Goal: Register for event/course: Sign up to attend an event or enroll in a course

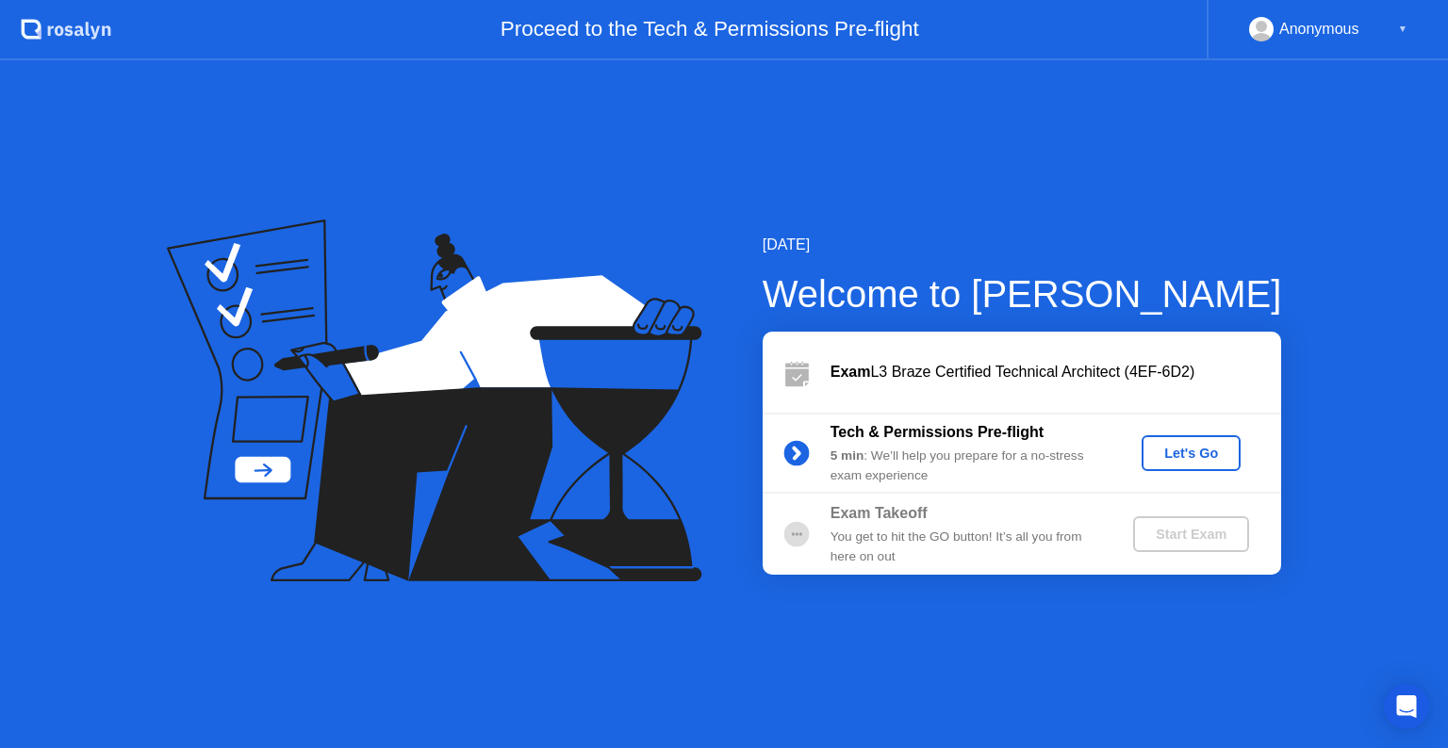
click at [1181, 446] on div "Let's Go" at bounding box center [1191, 453] width 84 height 15
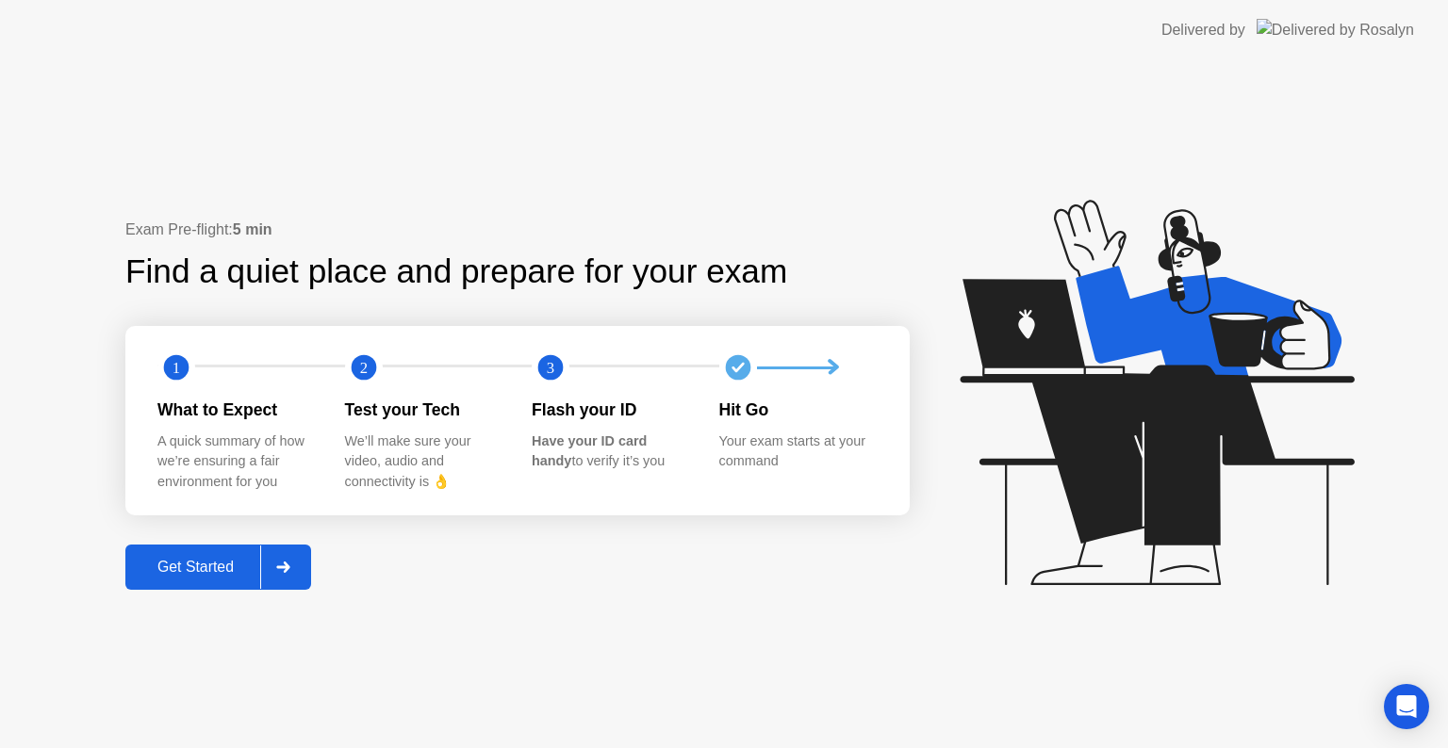
click at [147, 589] on button "Get Started" at bounding box center [218, 567] width 186 height 45
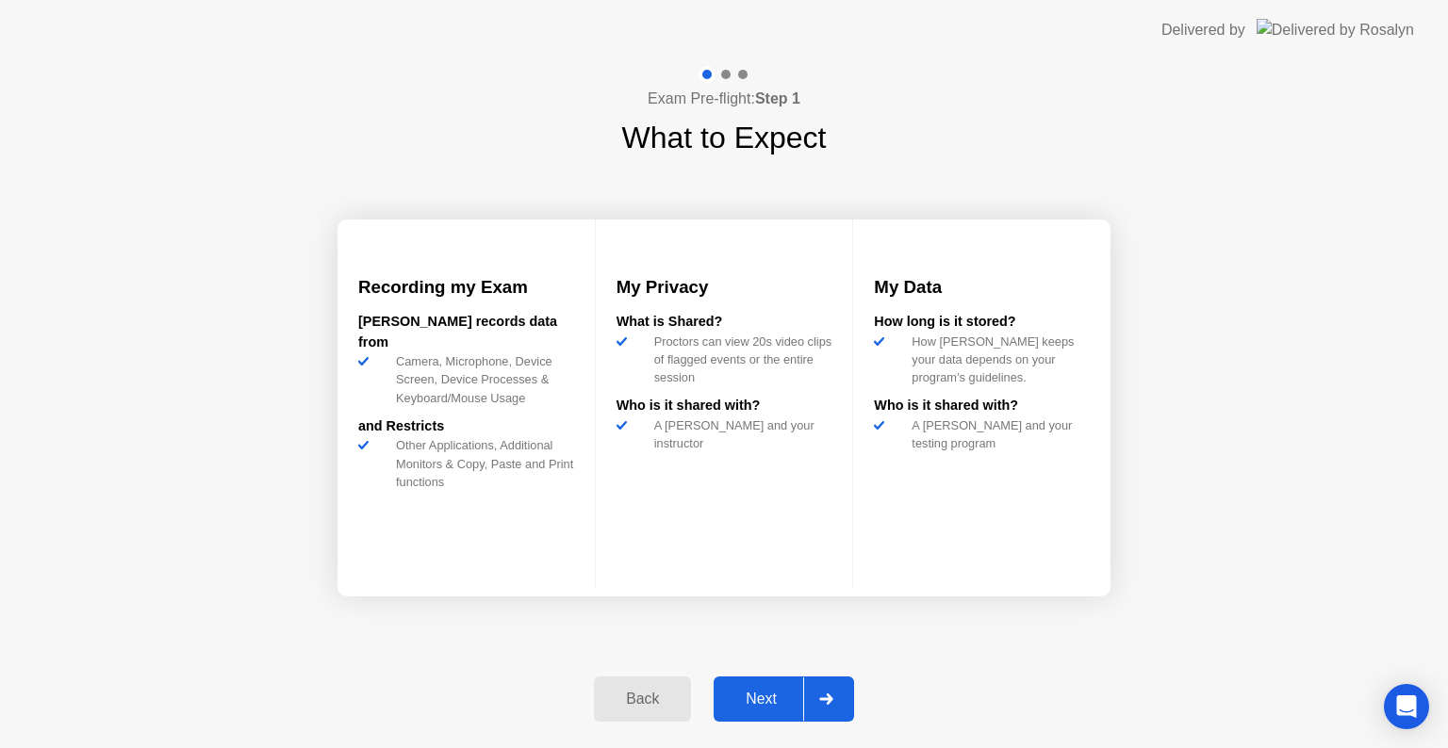
click at [786, 697] on div "Next" at bounding box center [761, 699] width 84 height 17
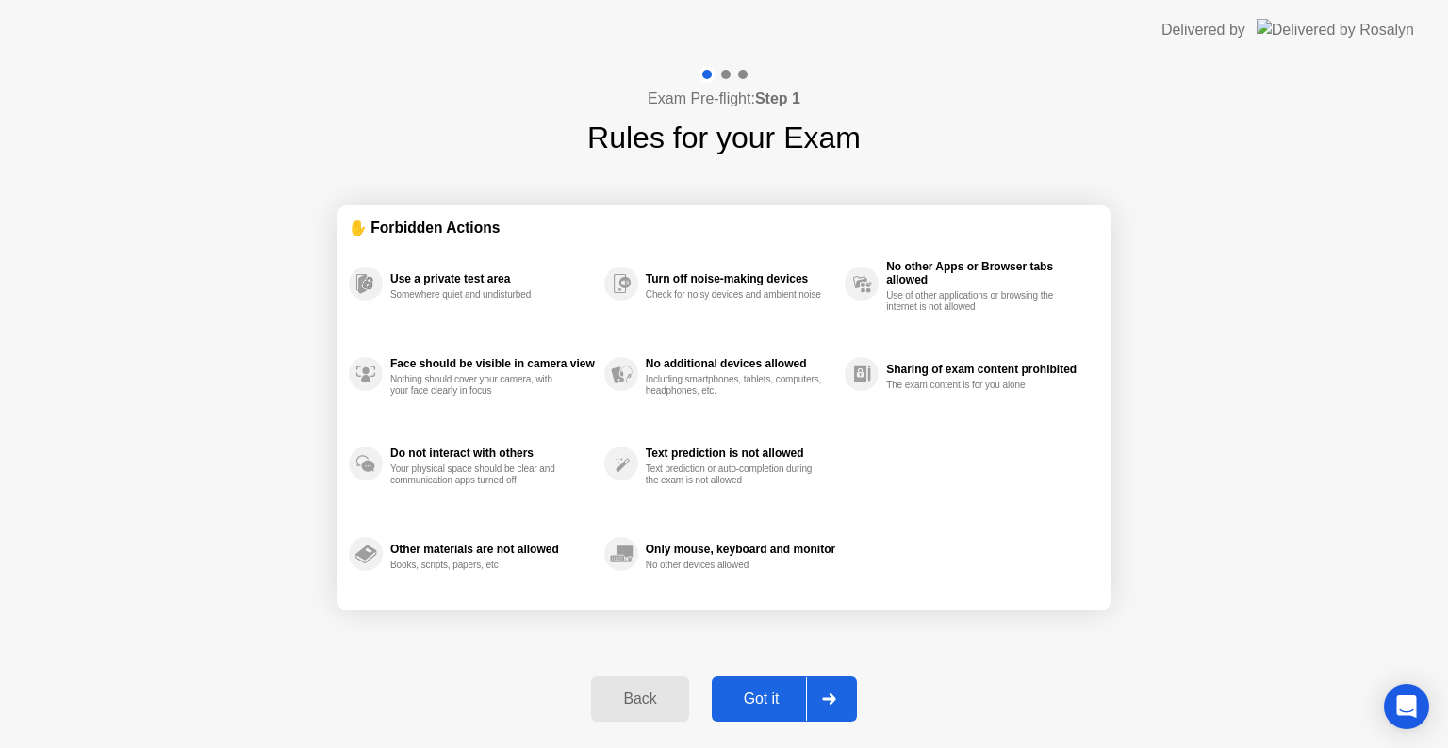
click at [782, 701] on div "Got it" at bounding box center [761, 699] width 89 height 17
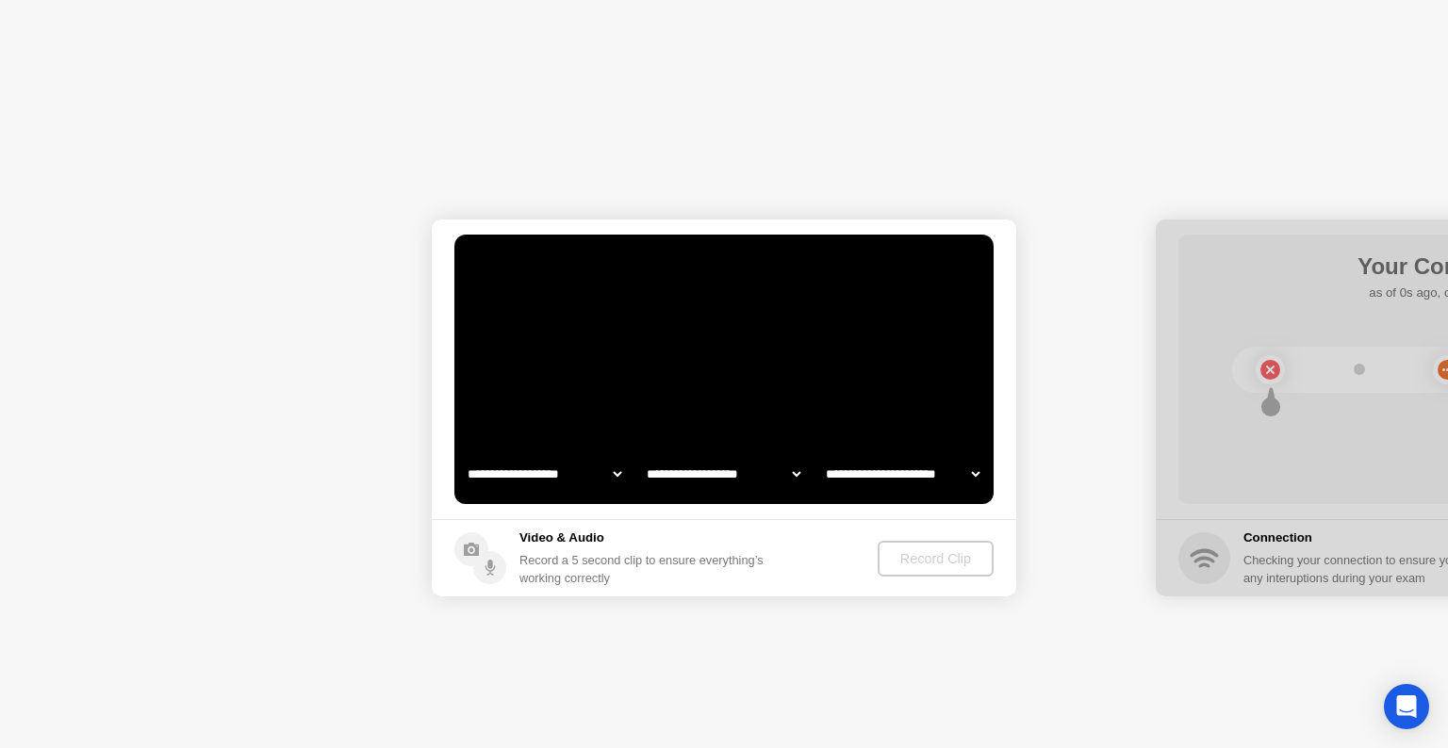
select select "**********"
select select "*******"
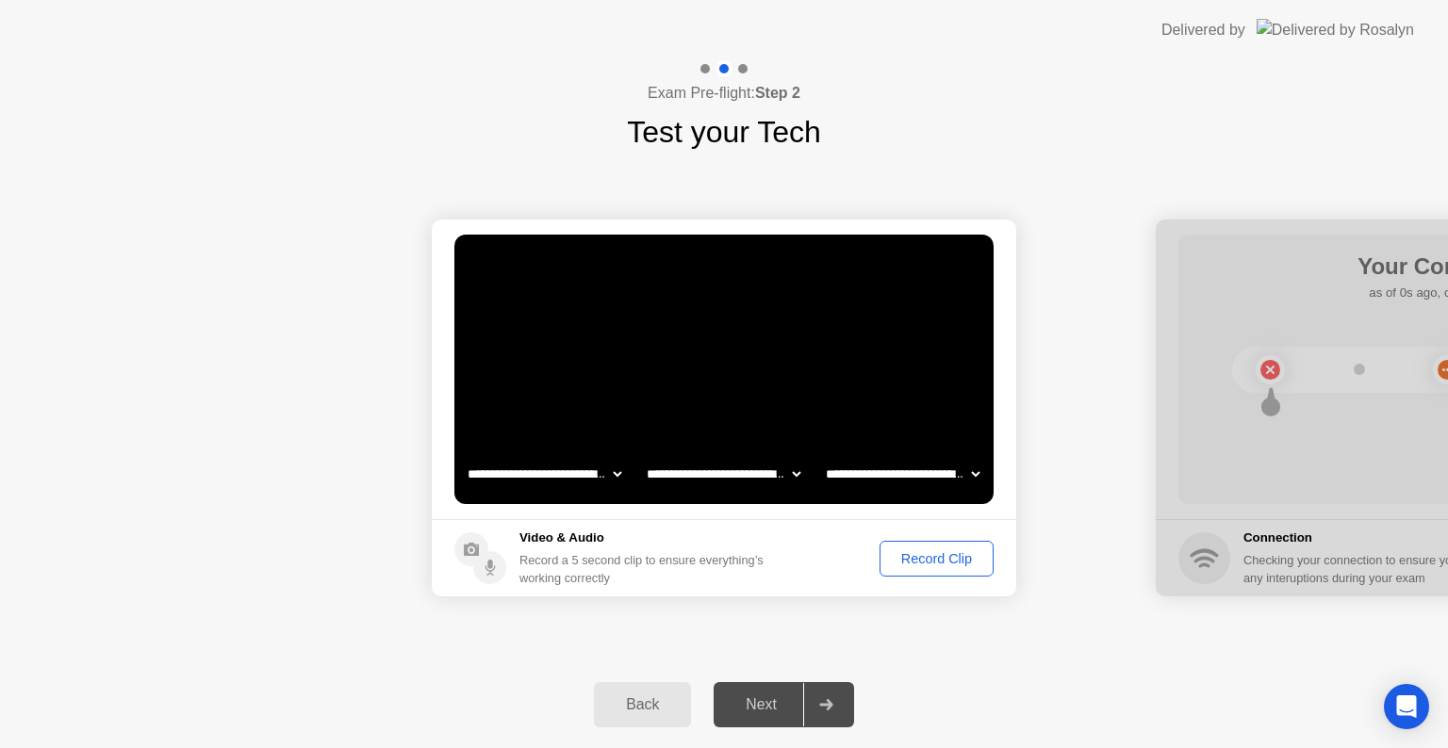
click at [961, 558] on div "Record Clip" at bounding box center [936, 558] width 101 height 15
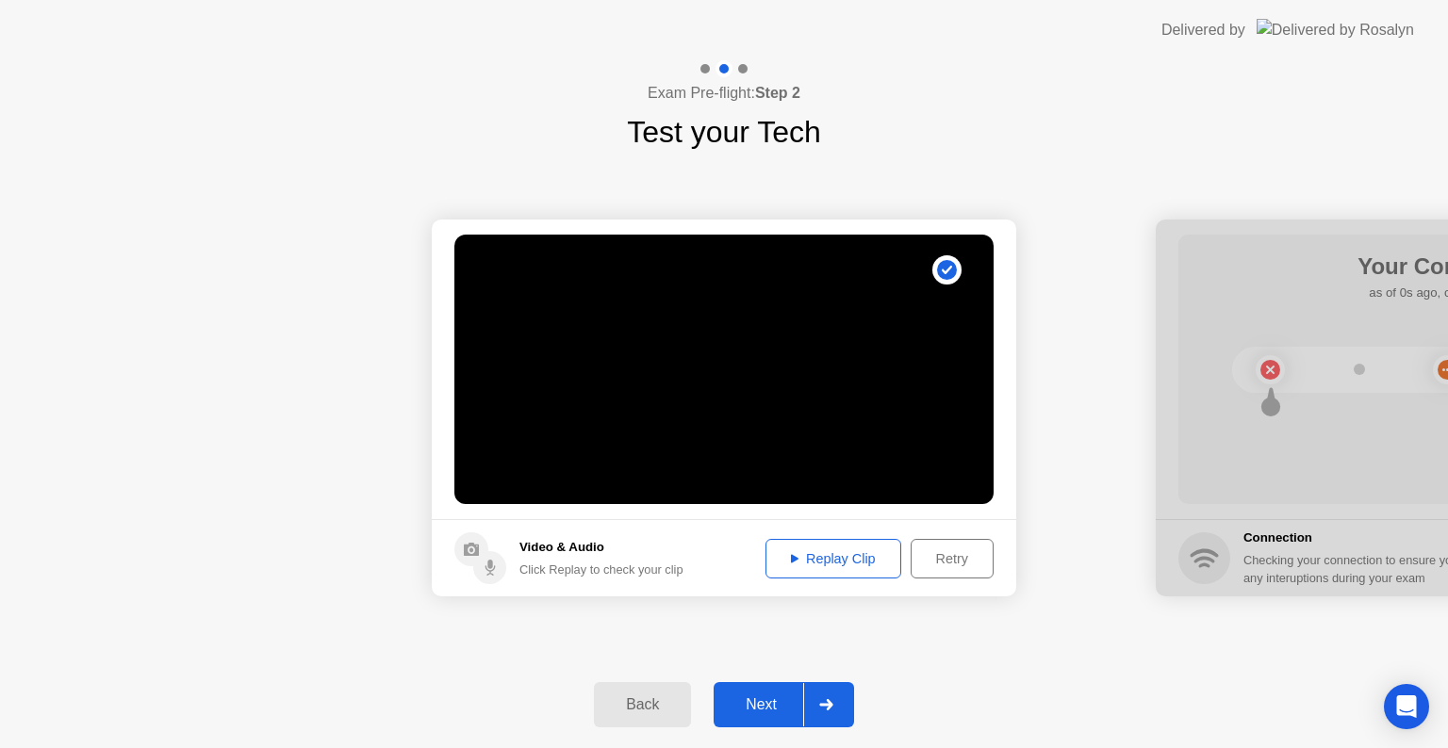
click at [776, 713] on div "Next" at bounding box center [761, 705] width 84 height 17
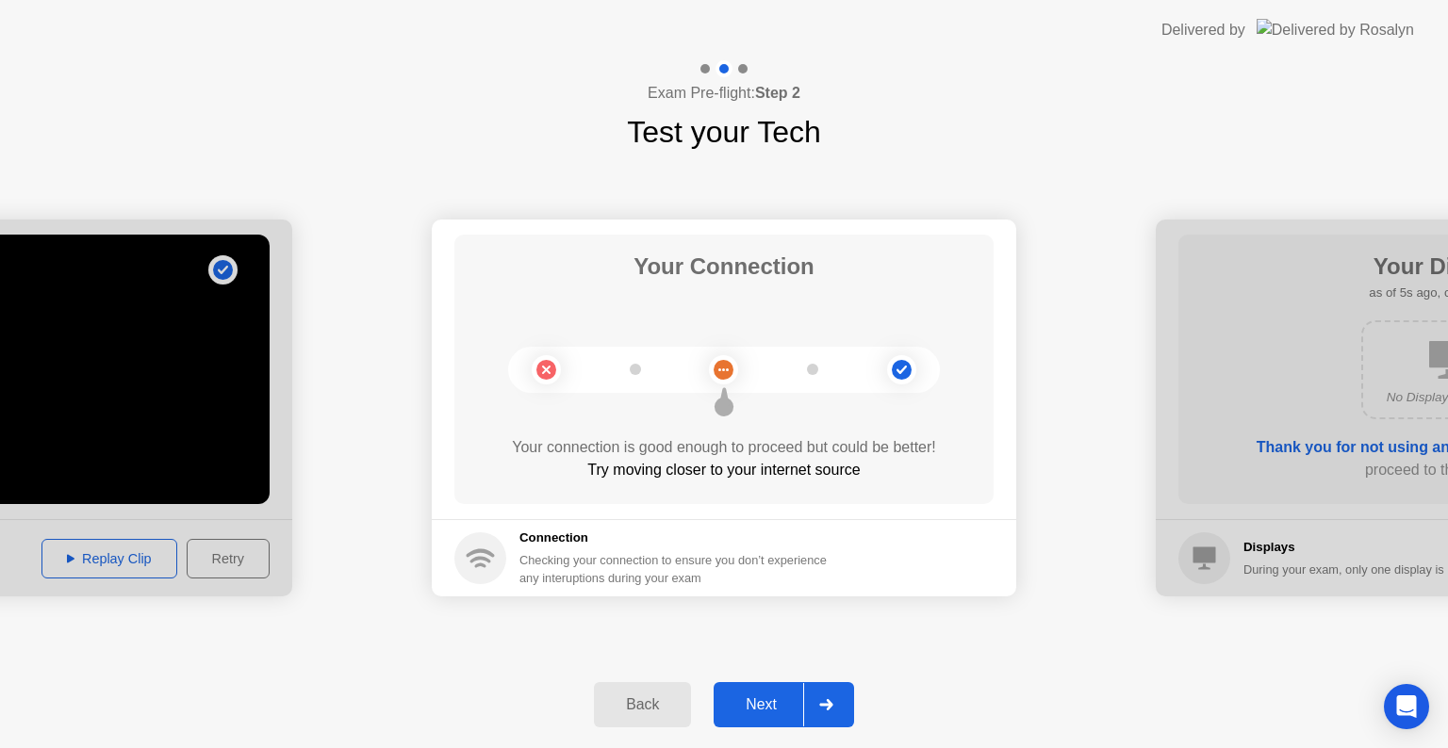
click at [774, 703] on div "Next" at bounding box center [761, 705] width 84 height 17
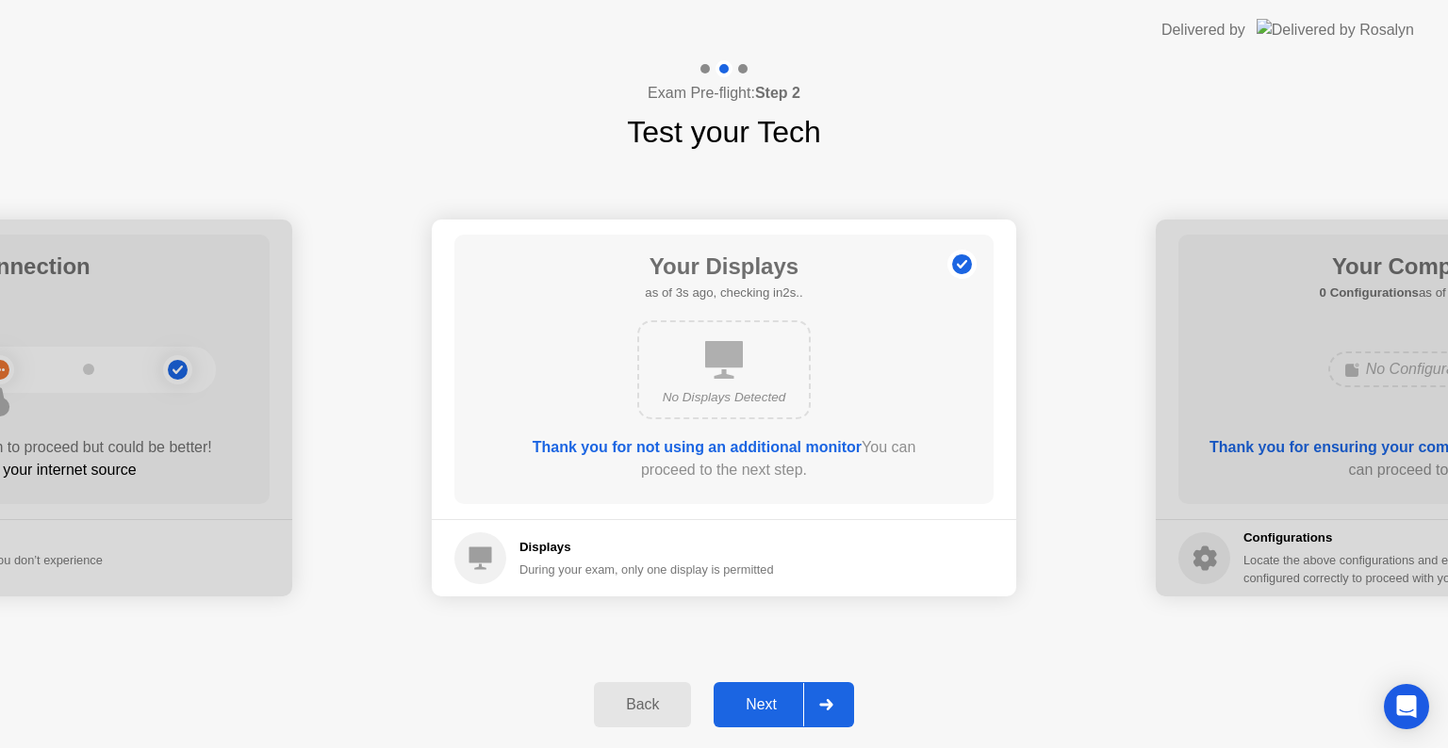
click at [799, 691] on button "Next" at bounding box center [783, 704] width 140 height 45
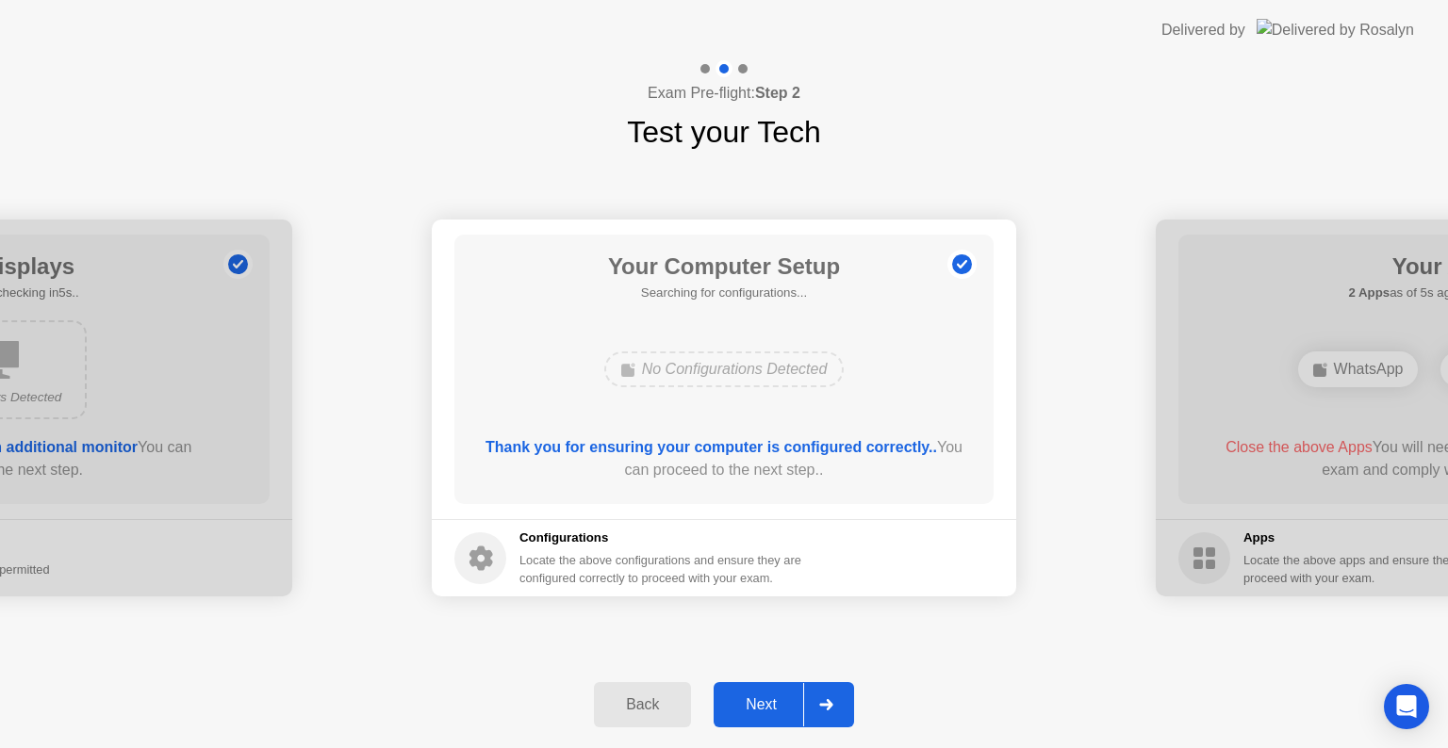
click at [813, 694] on div at bounding box center [825, 704] width 45 height 43
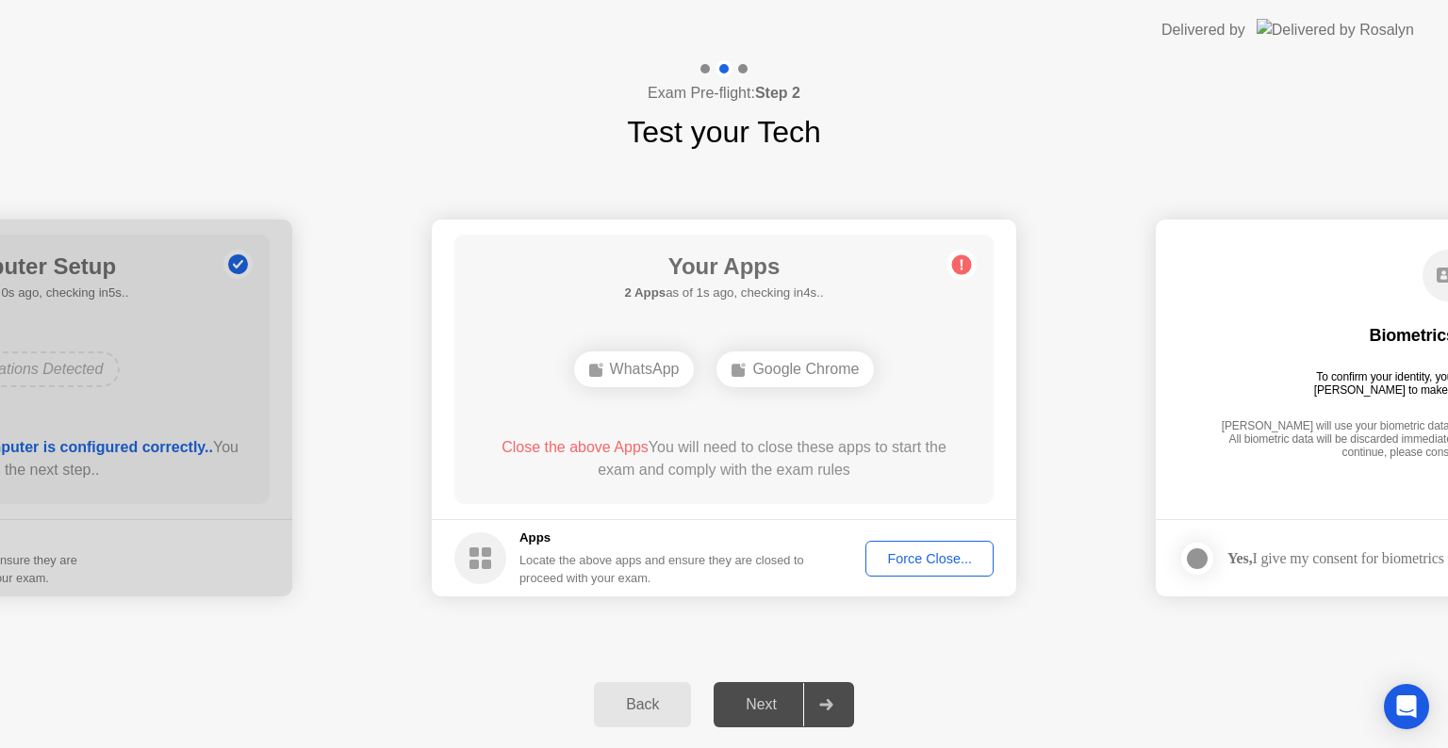
click at [914, 559] on div "Force Close..." at bounding box center [929, 558] width 115 height 15
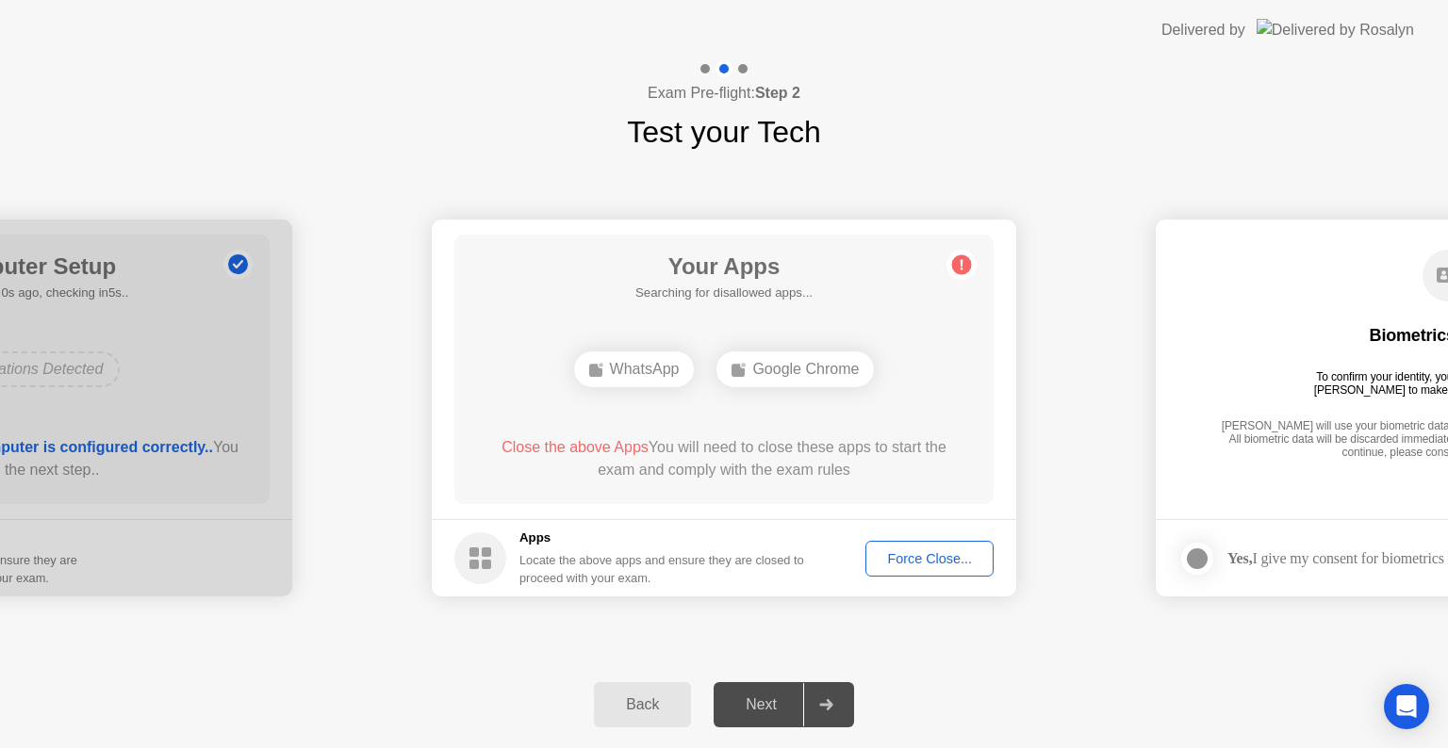
click at [931, 561] on div "Force Close..." at bounding box center [929, 558] width 115 height 15
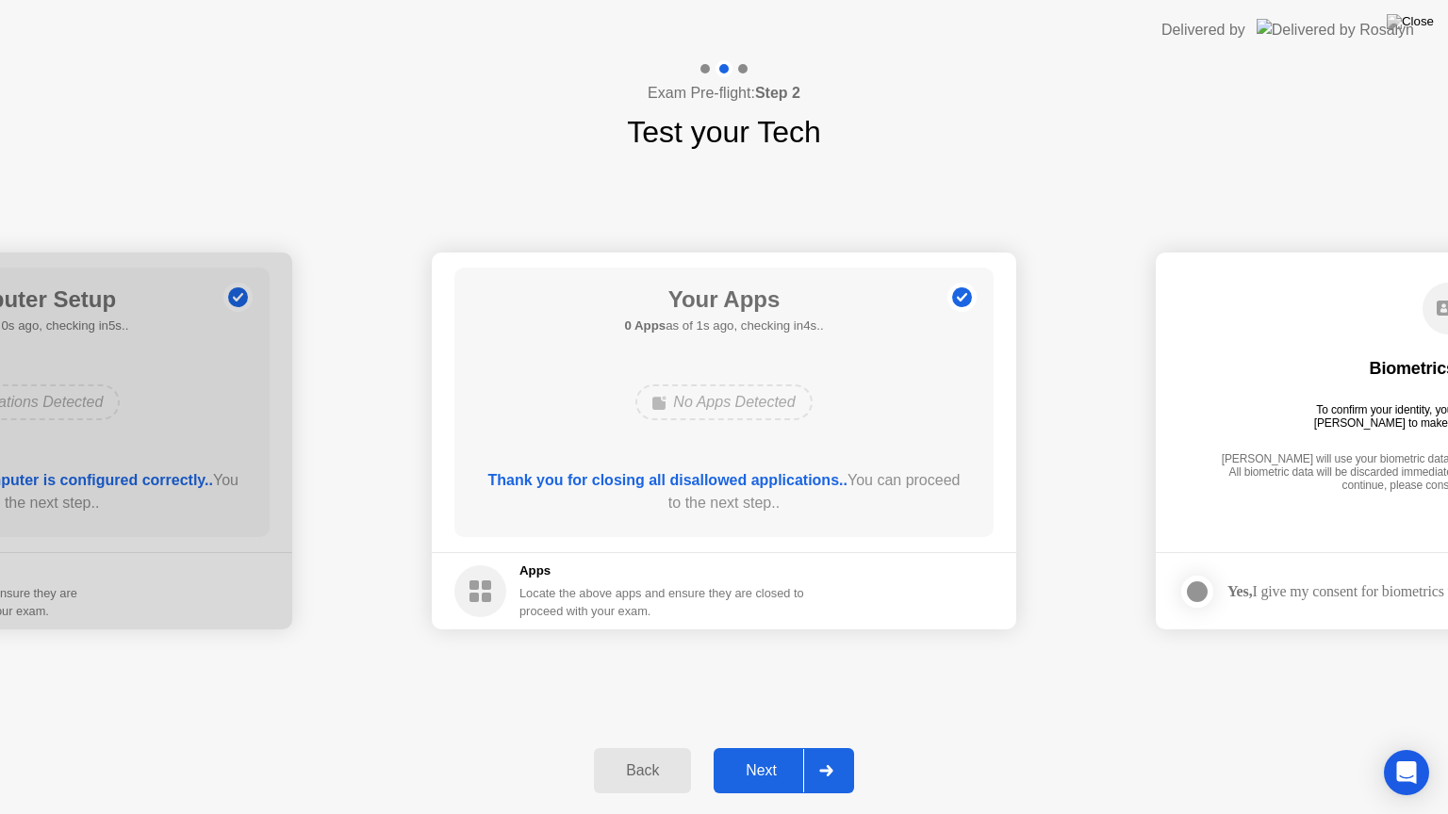
click at [797, 747] on div "Next" at bounding box center [761, 770] width 84 height 17
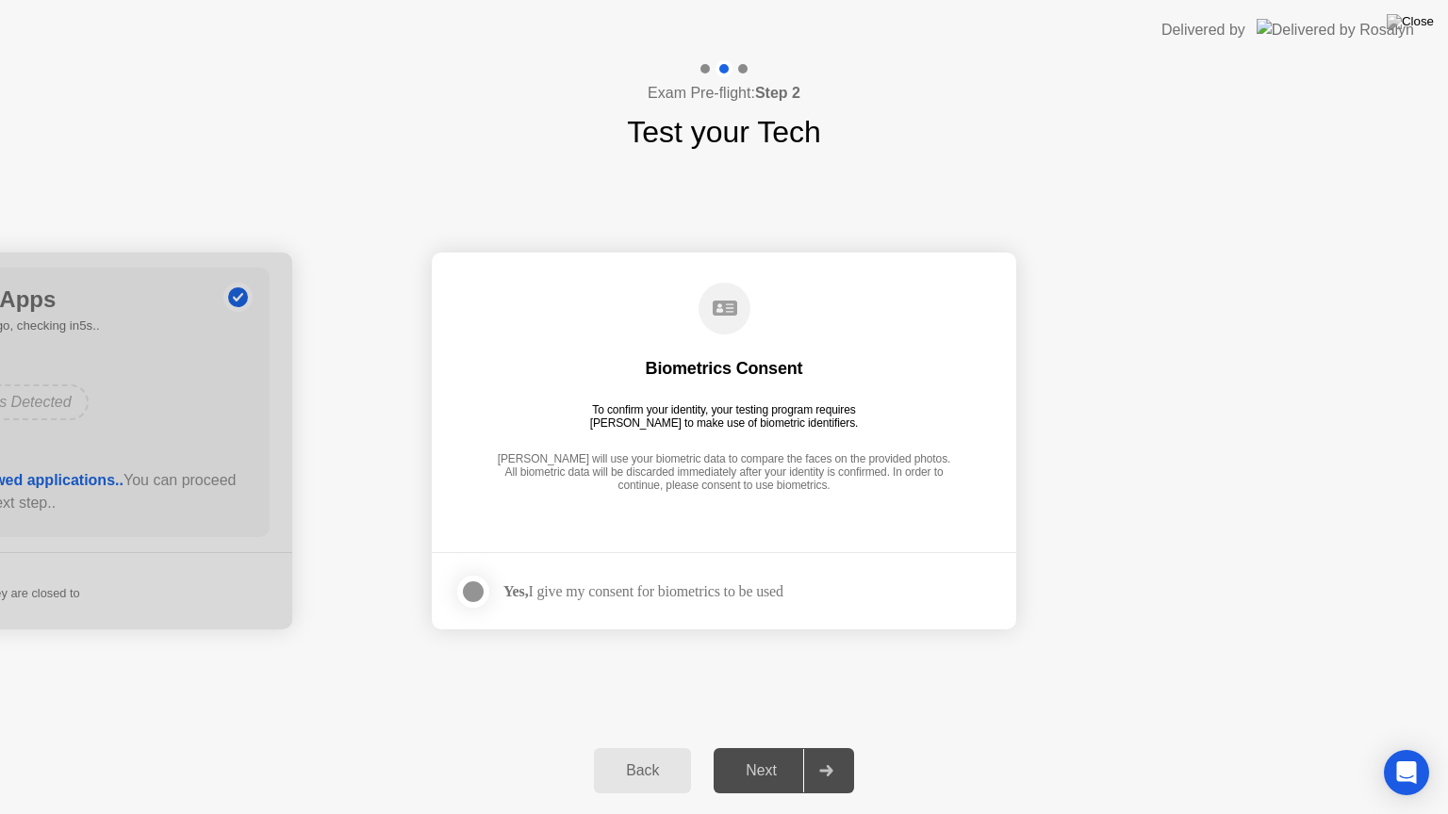
click at [474, 596] on div at bounding box center [473, 592] width 23 height 23
click at [799, 747] on button "Next" at bounding box center [783, 770] width 140 height 45
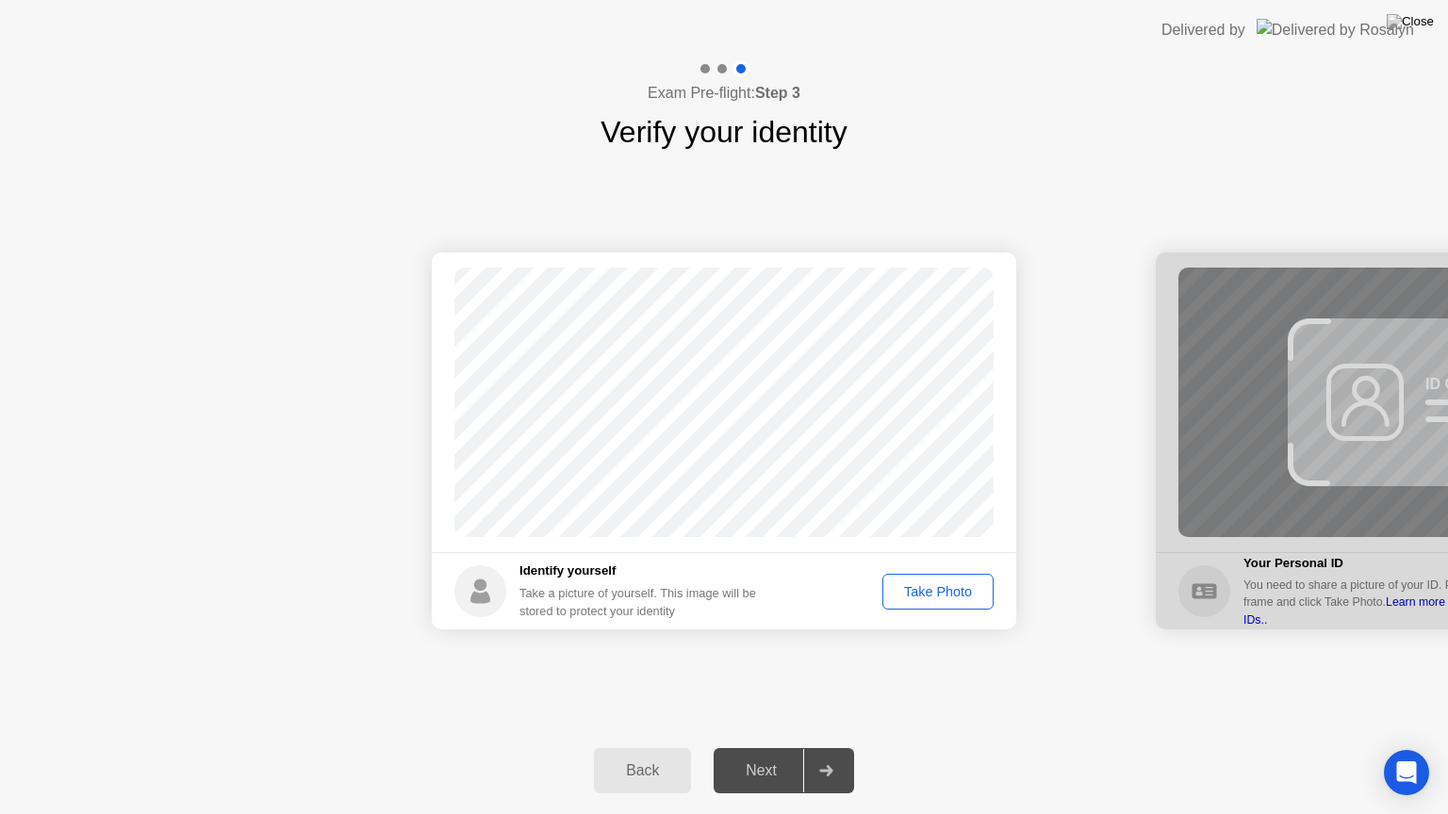
click at [953, 598] on div "Take Photo" at bounding box center [938, 591] width 98 height 15
click at [821, 747] on div at bounding box center [825, 770] width 45 height 43
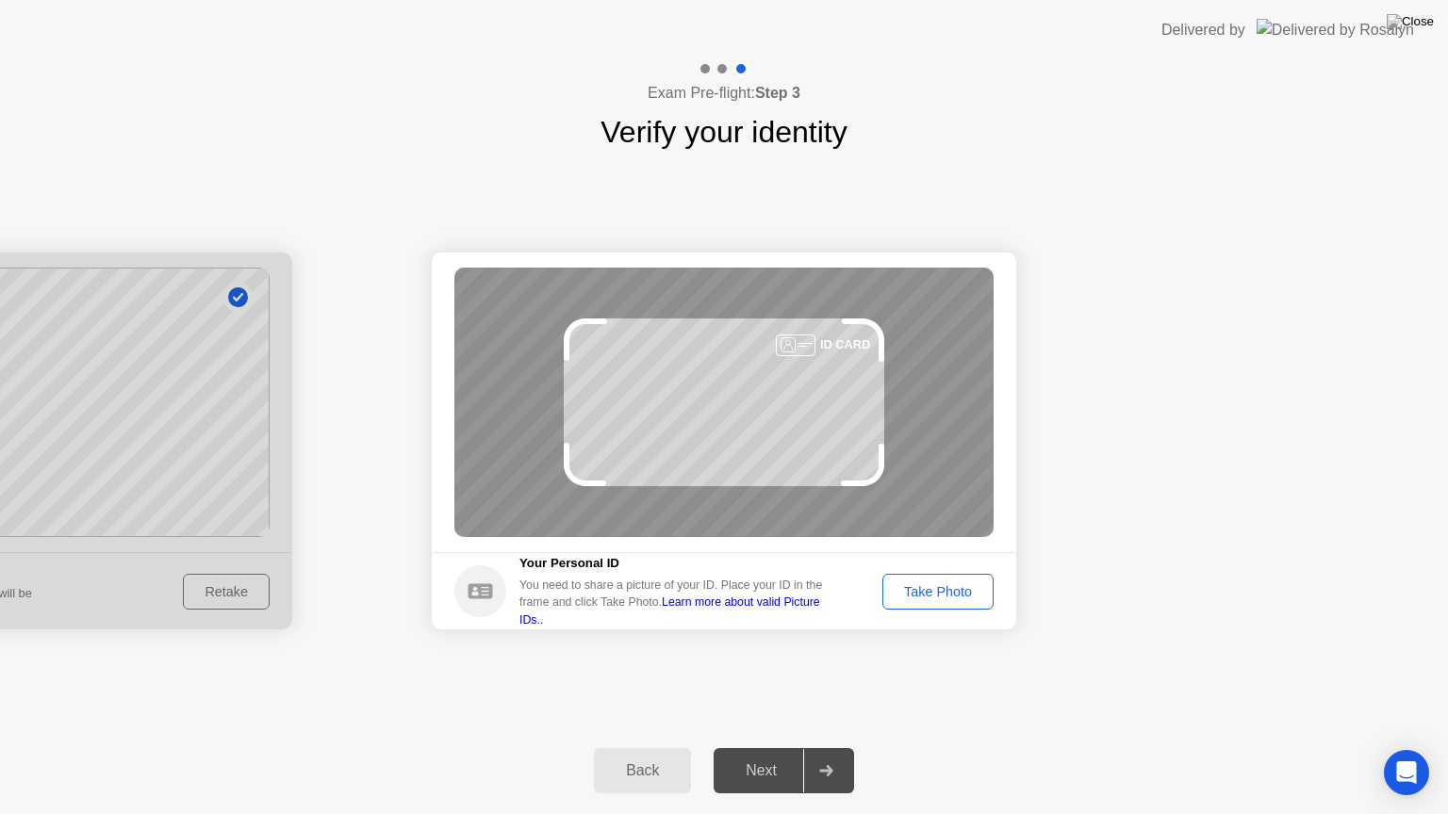
click at [967, 599] on div "Take Photo" at bounding box center [938, 591] width 98 height 15
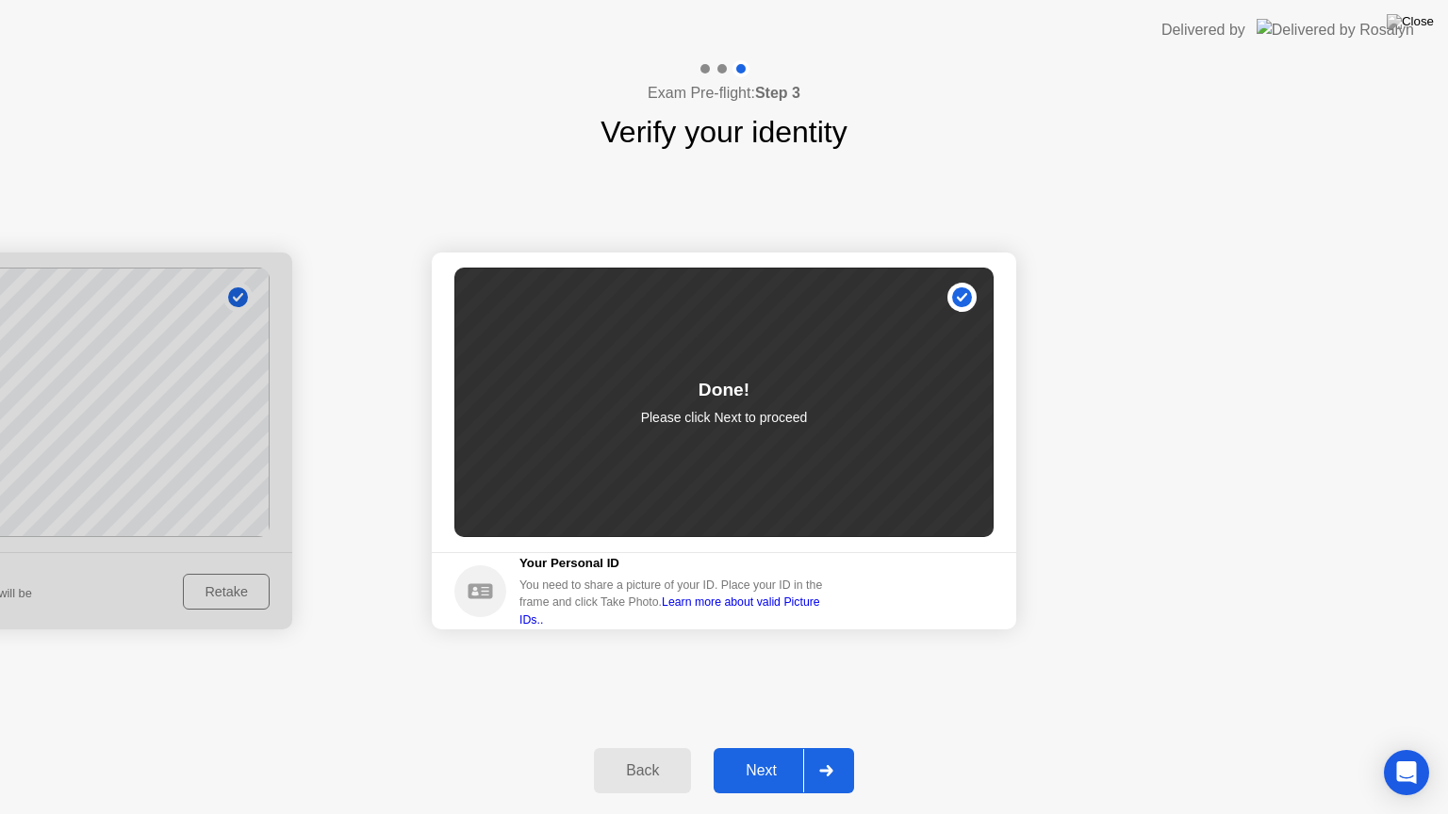
click at [795, 747] on div "Next" at bounding box center [761, 770] width 84 height 17
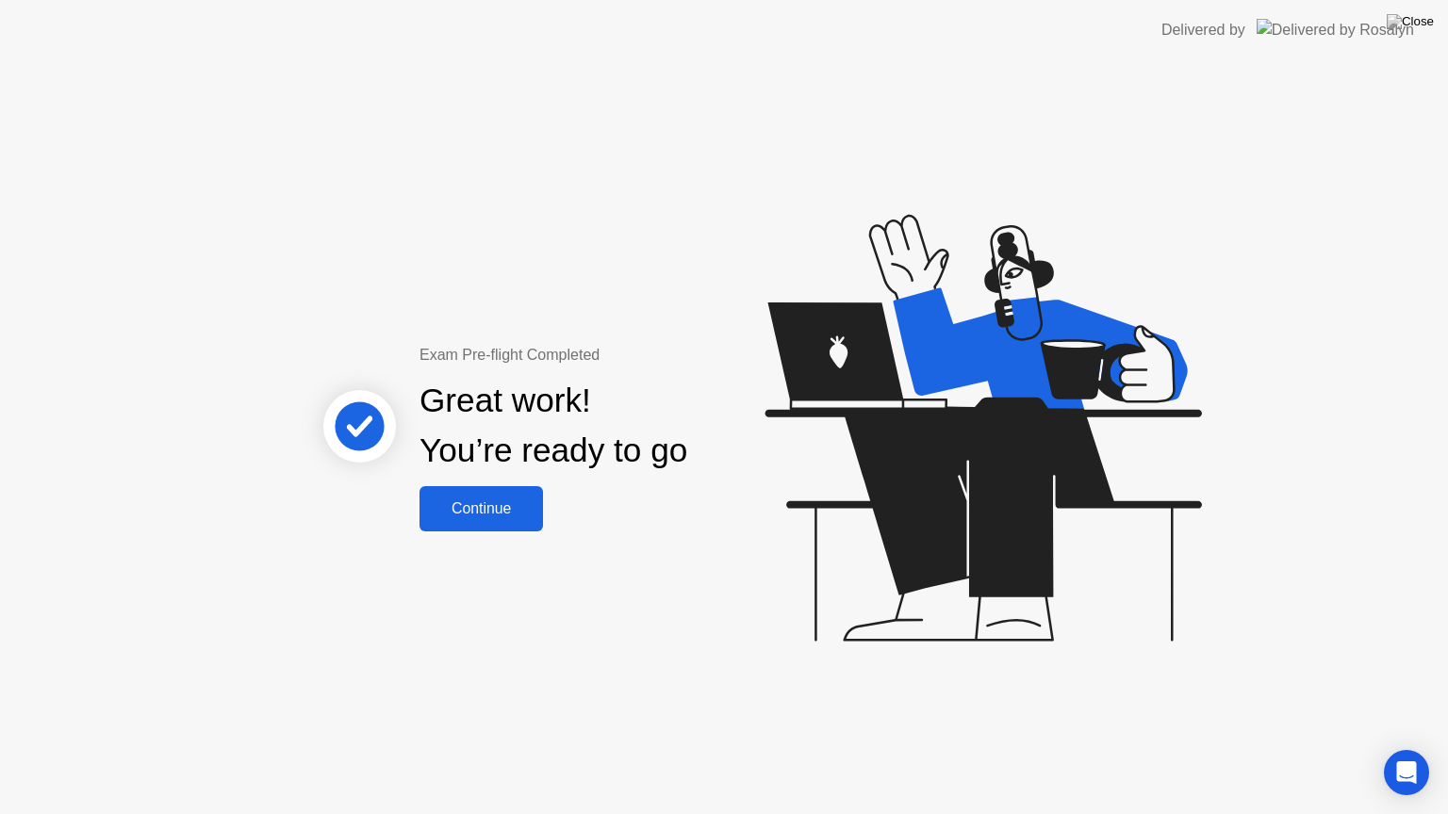
click at [494, 511] on div "Continue" at bounding box center [481, 508] width 112 height 17
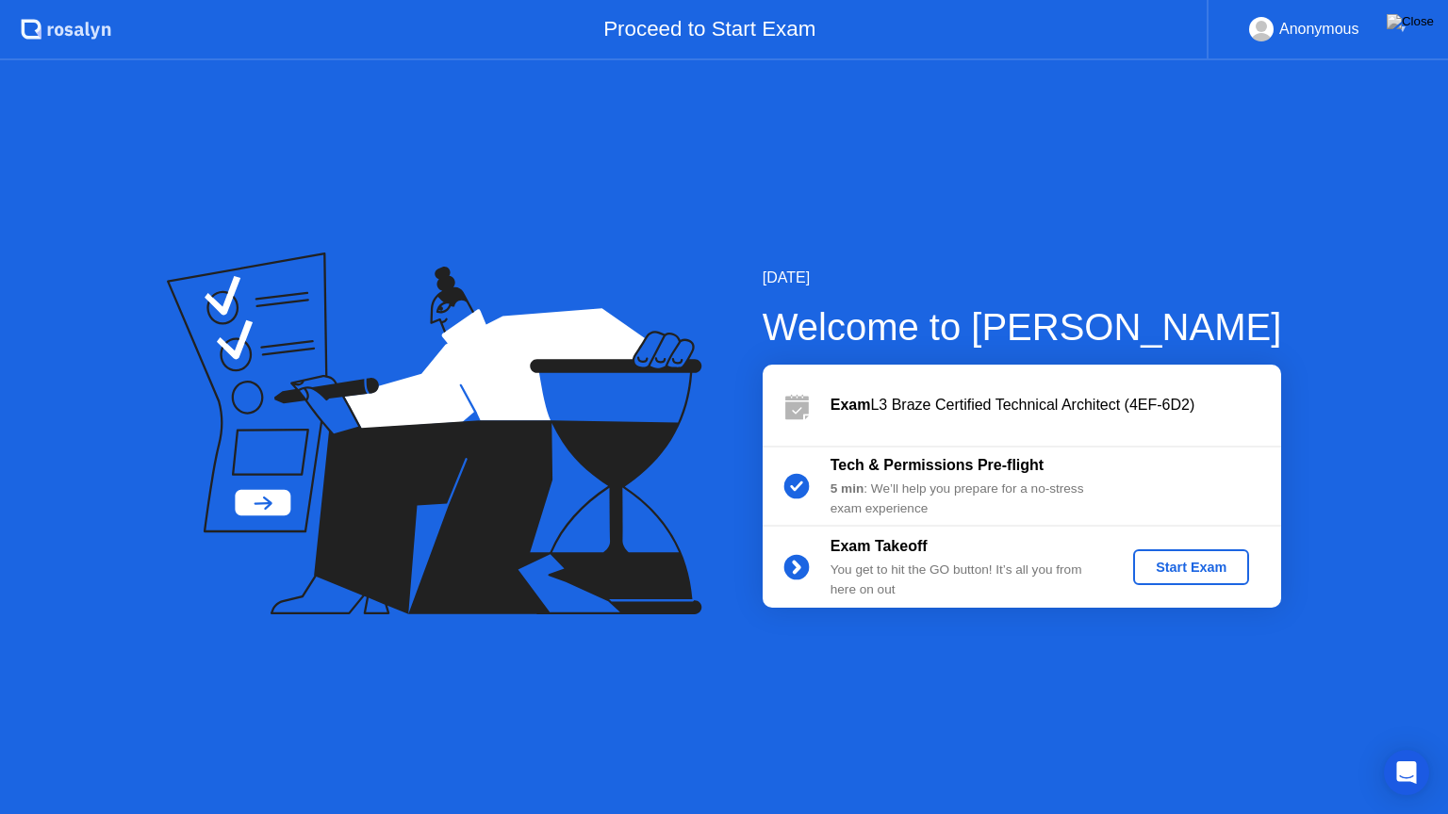
click at [305, 694] on div "September 25, 2025 Welcome to Rosalyn Exam L3 Braze Certified Technical Archite…" at bounding box center [724, 437] width 1448 height 754
click at [1152, 565] on div "Start Exam" at bounding box center [1190, 567] width 101 height 15
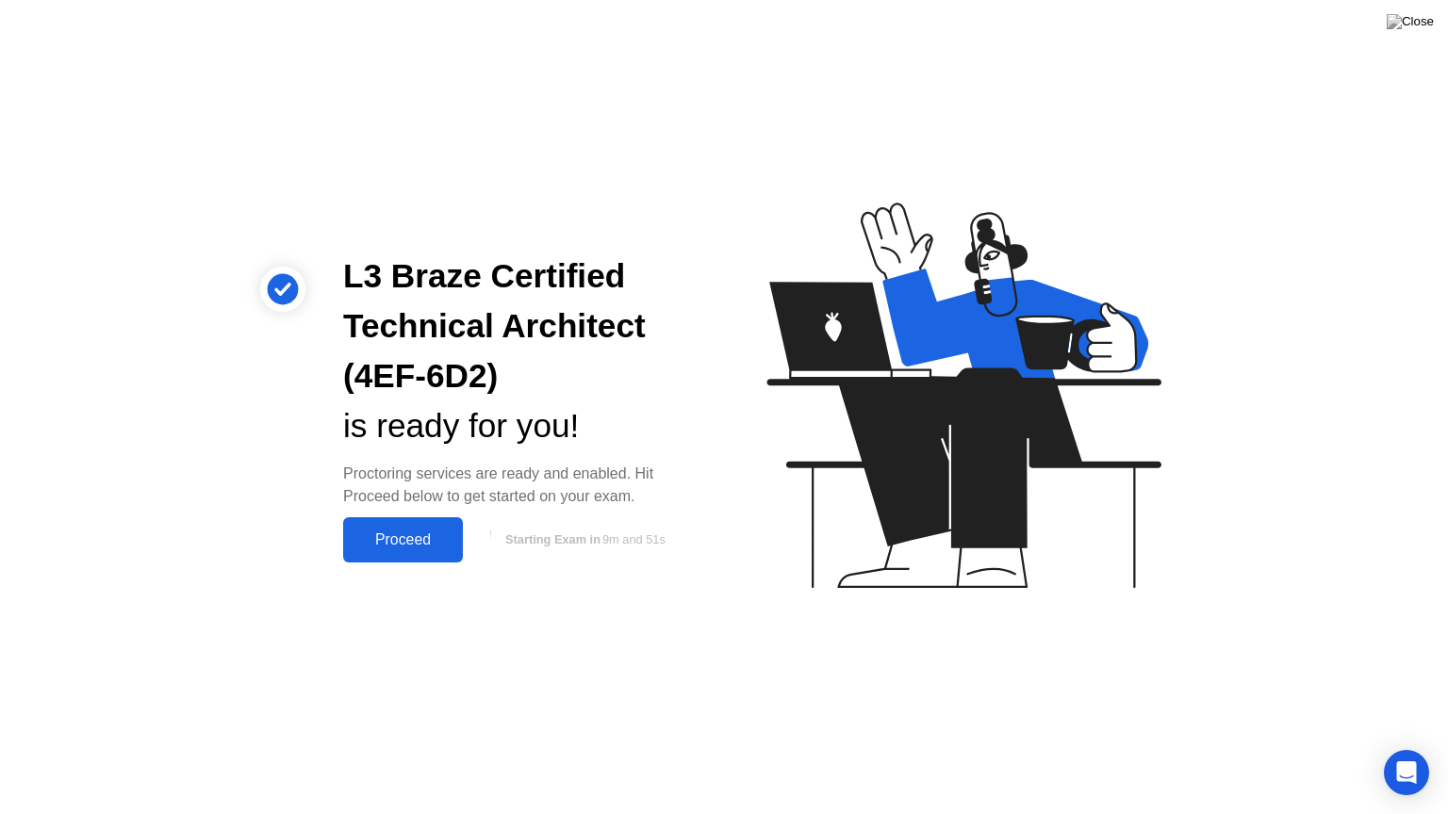
click at [376, 554] on button "Proceed" at bounding box center [403, 539] width 120 height 45
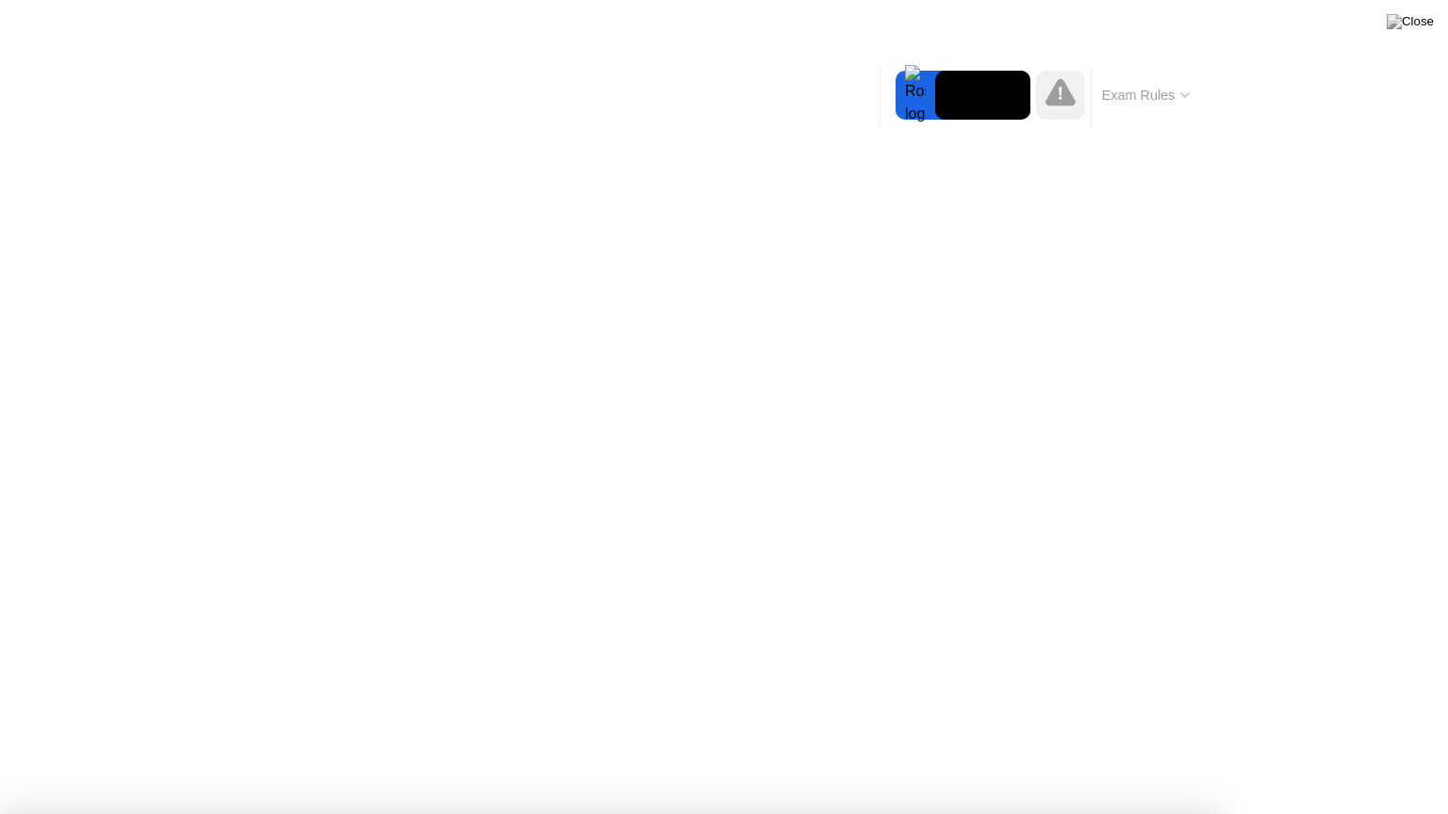
click at [1425, 747] on div at bounding box center [724, 814] width 1448 height 0
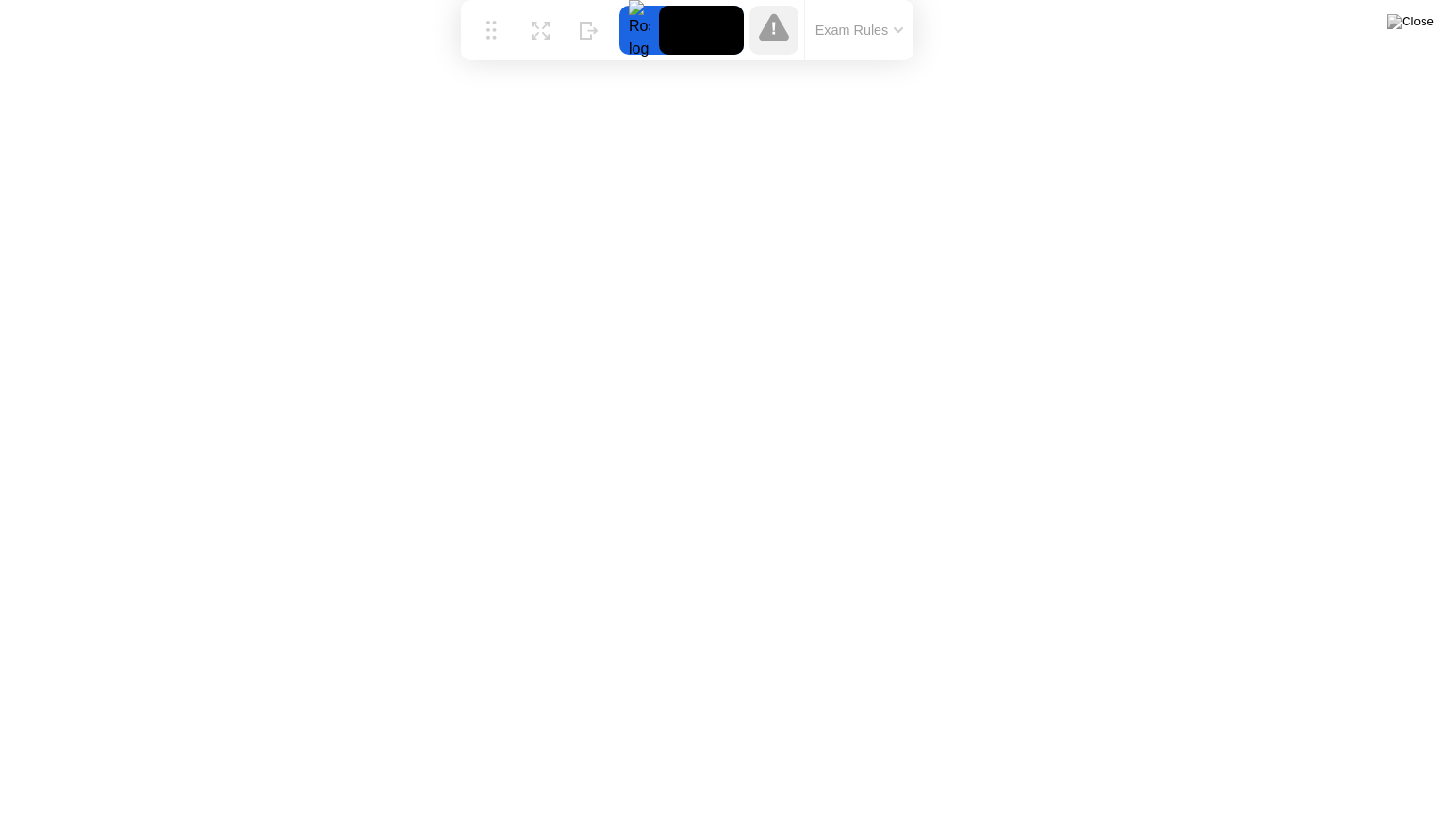
drag, startPoint x: 520, startPoint y: 774, endPoint x: 484, endPoint y: 4, distance: 770.9
click at [484, 4] on div "Move Expand Hide Exam Rules" at bounding box center [687, 30] width 452 height 60
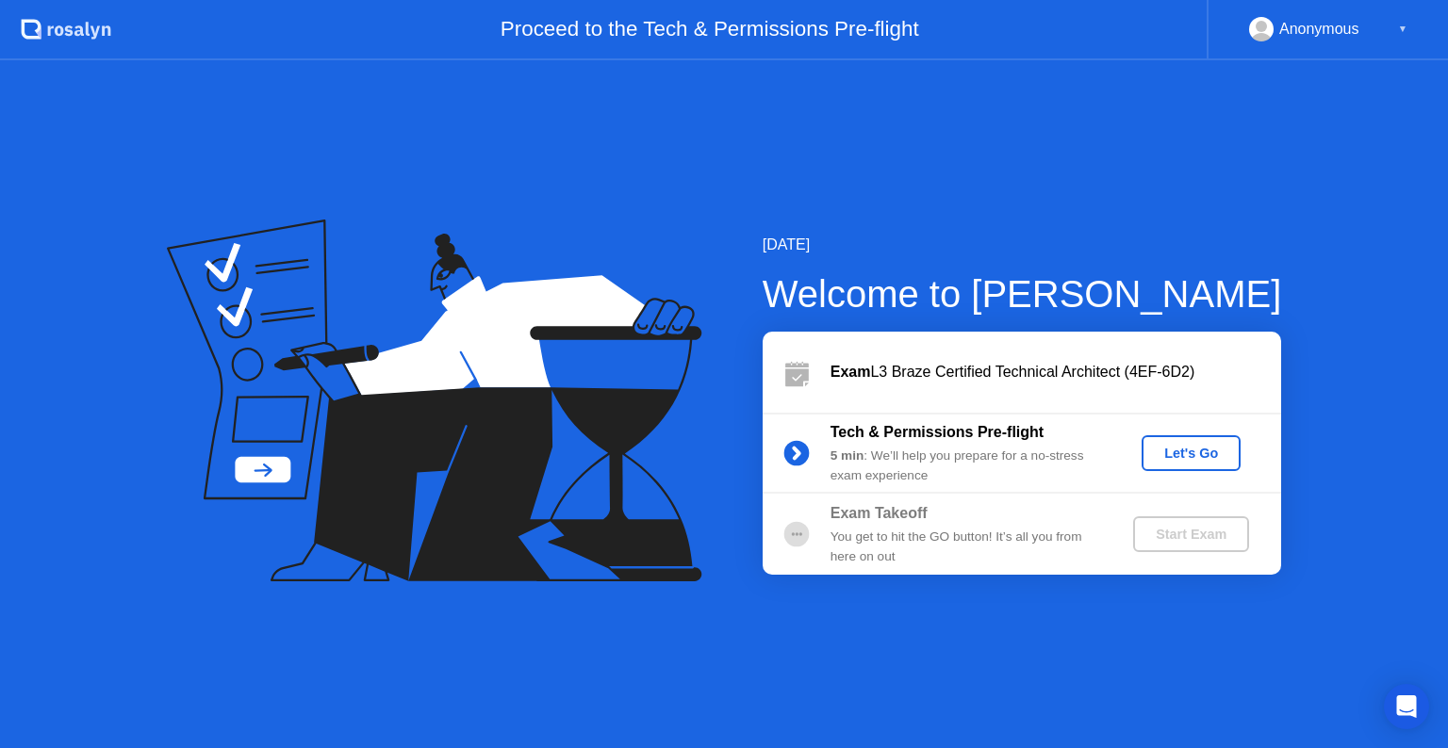
click at [1017, 471] on div "5 min : We’ll help you prepare for a no-stress exam experience" at bounding box center [965, 466] width 271 height 39
click at [1213, 446] on div "Let's Go" at bounding box center [1191, 453] width 84 height 15
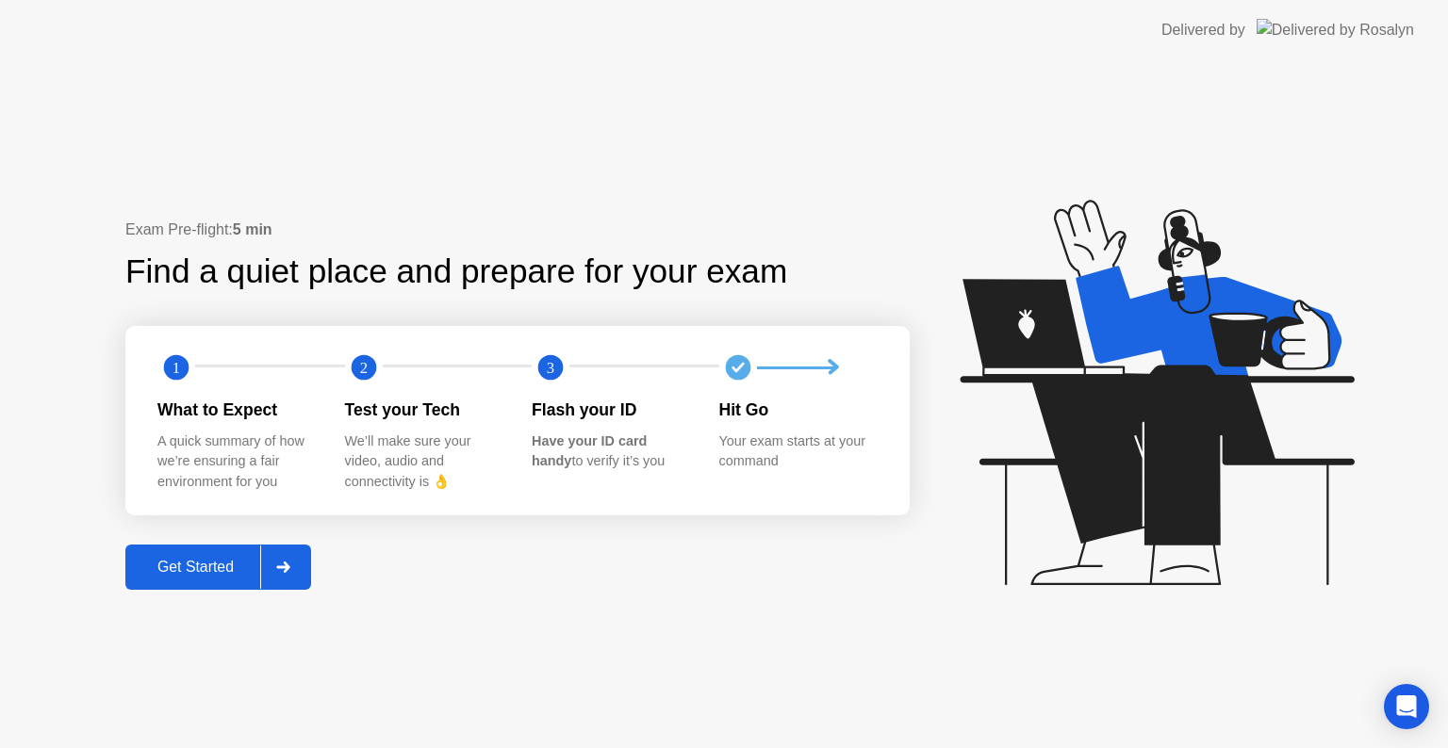
click at [254, 567] on div "Get Started" at bounding box center [195, 567] width 129 height 17
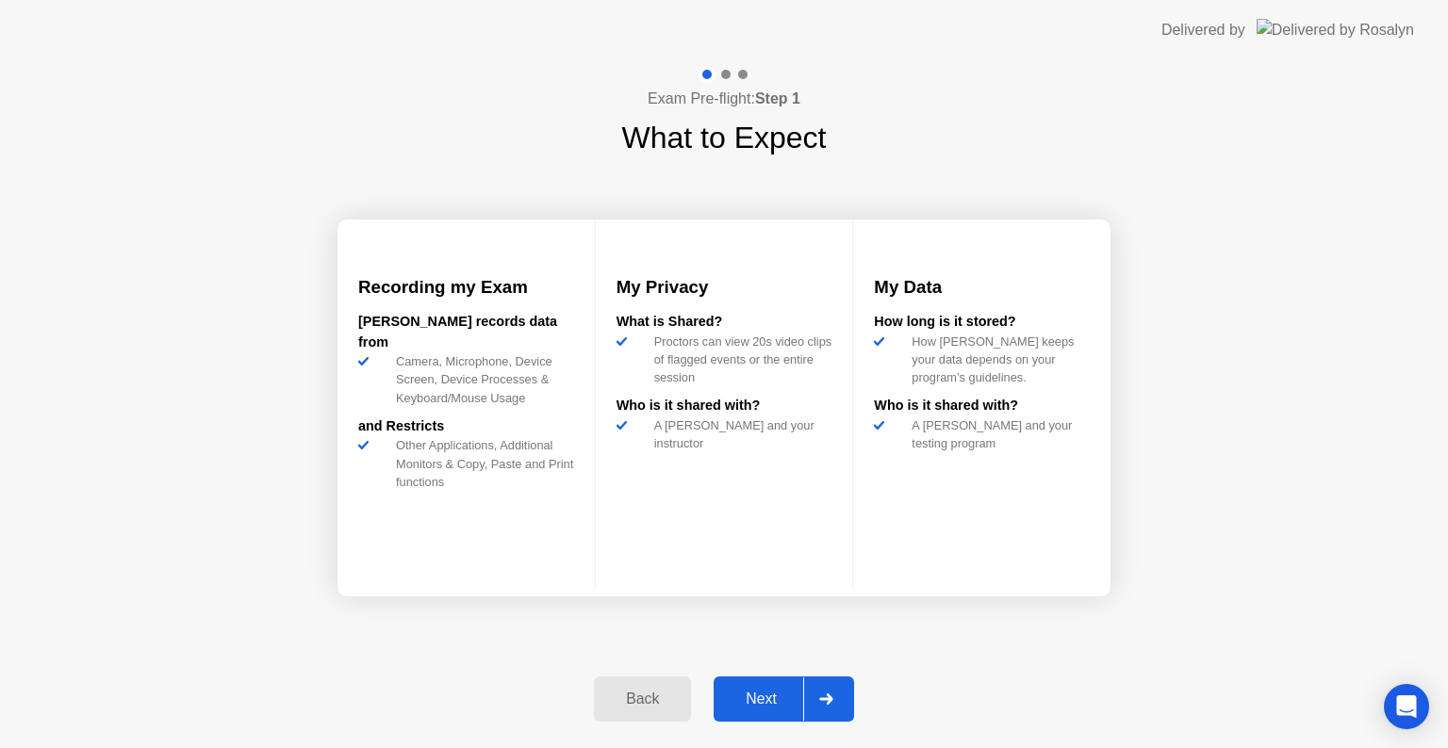
click at [765, 705] on div "Next" at bounding box center [761, 699] width 84 height 17
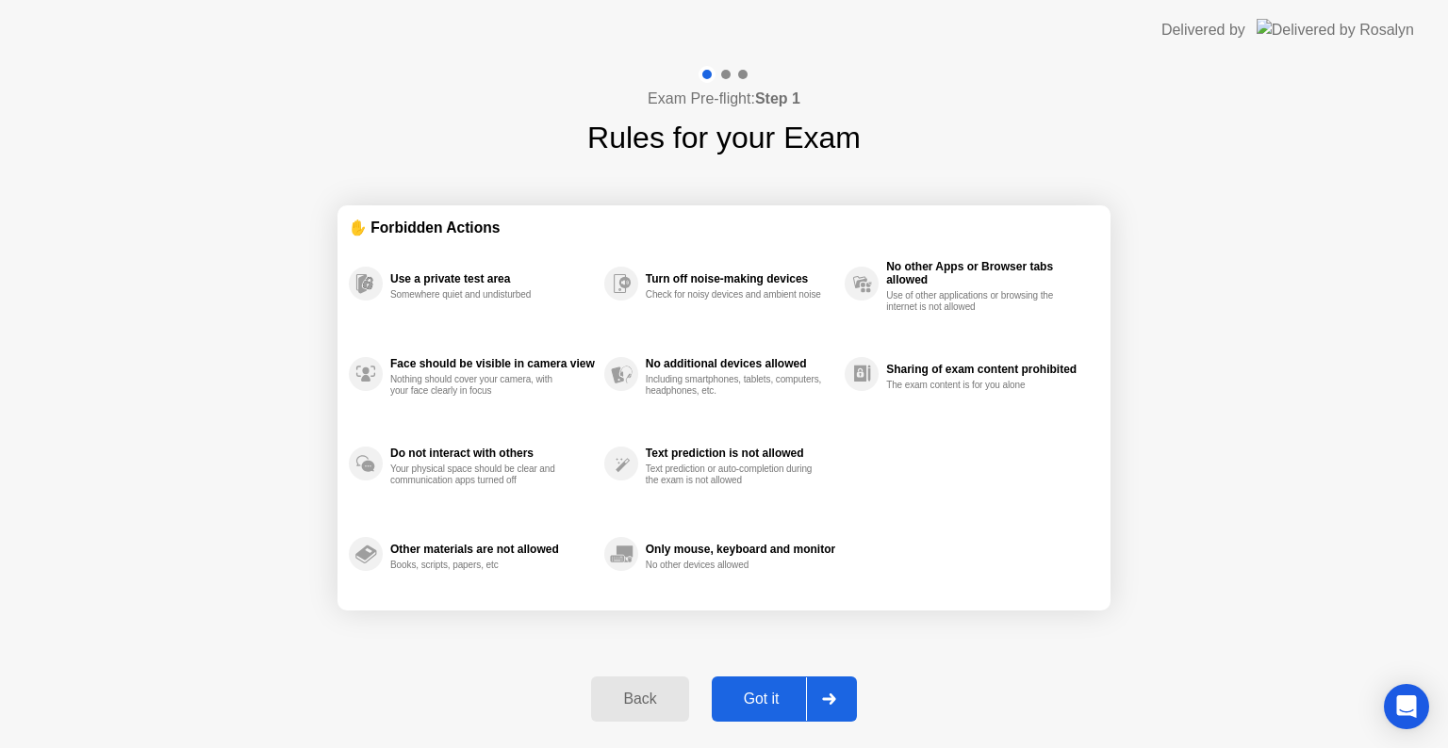
click at [762, 697] on div "Got it" at bounding box center [761, 699] width 89 height 17
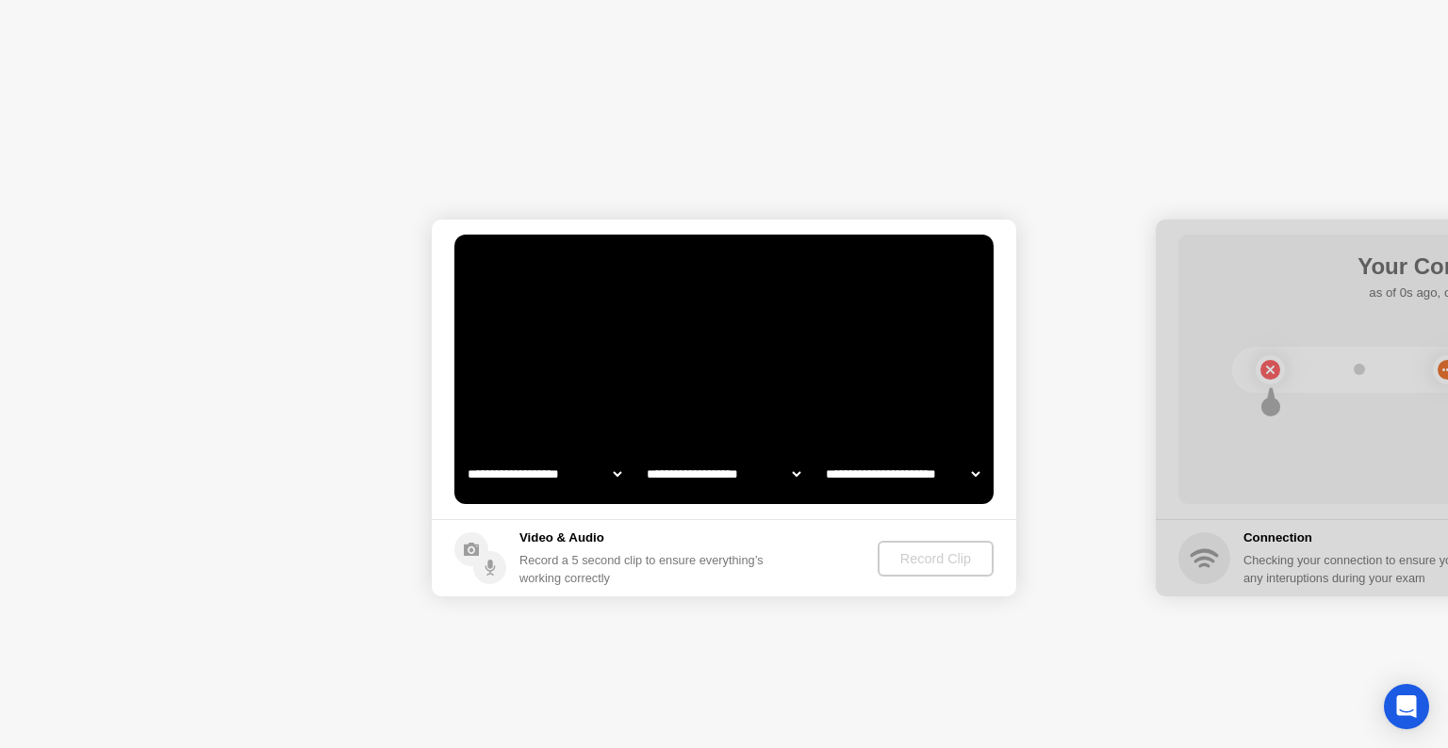
select select "**********"
select select "*******"
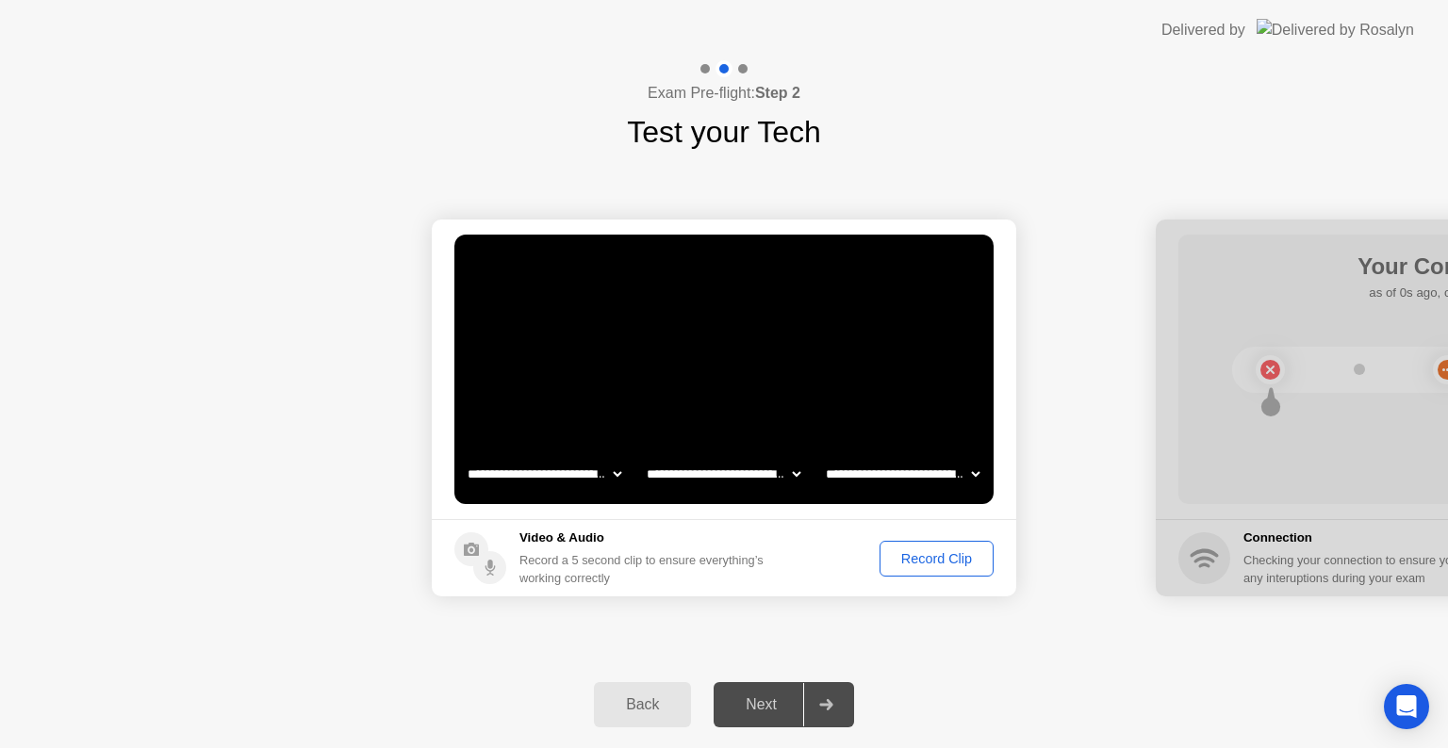
click at [943, 575] on button "Record Clip" at bounding box center [936, 559] width 114 height 36
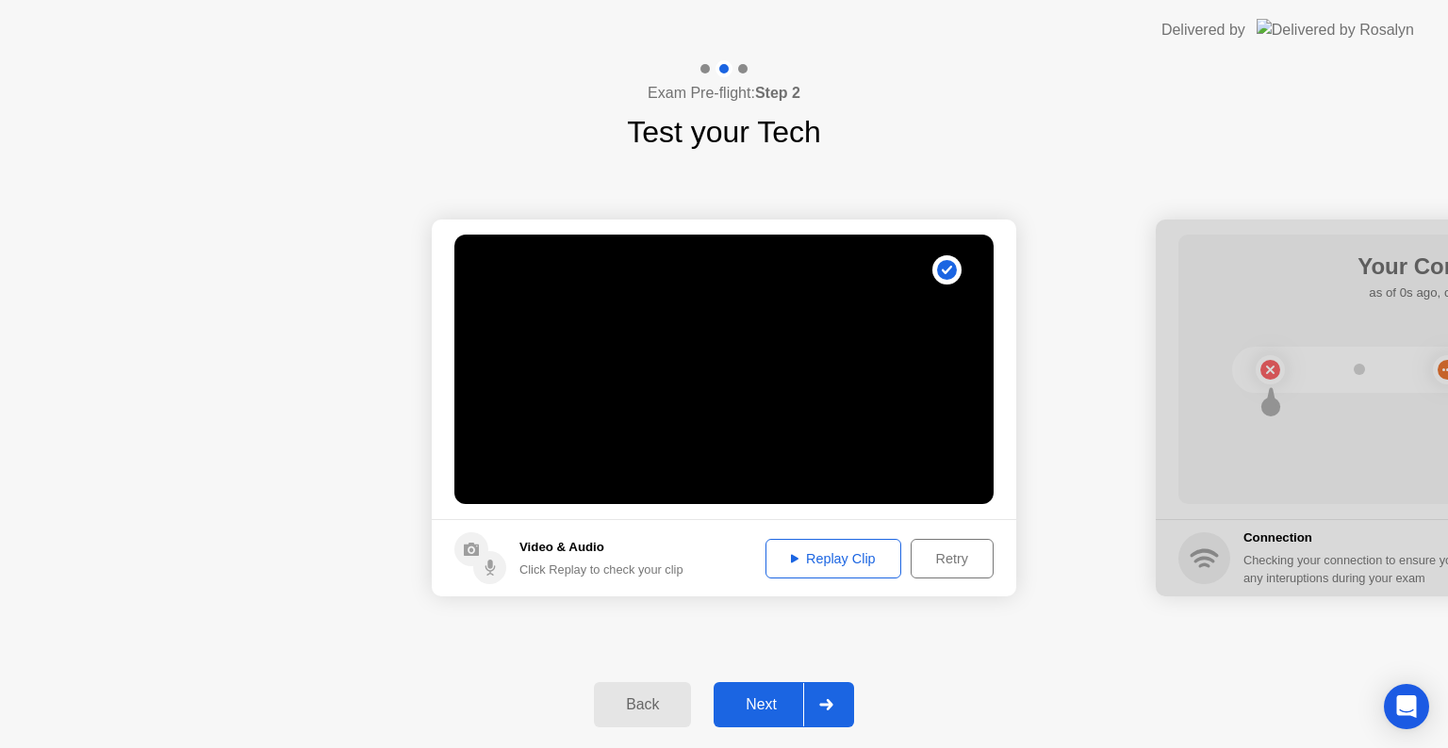
click at [822, 708] on icon at bounding box center [826, 704] width 14 height 11
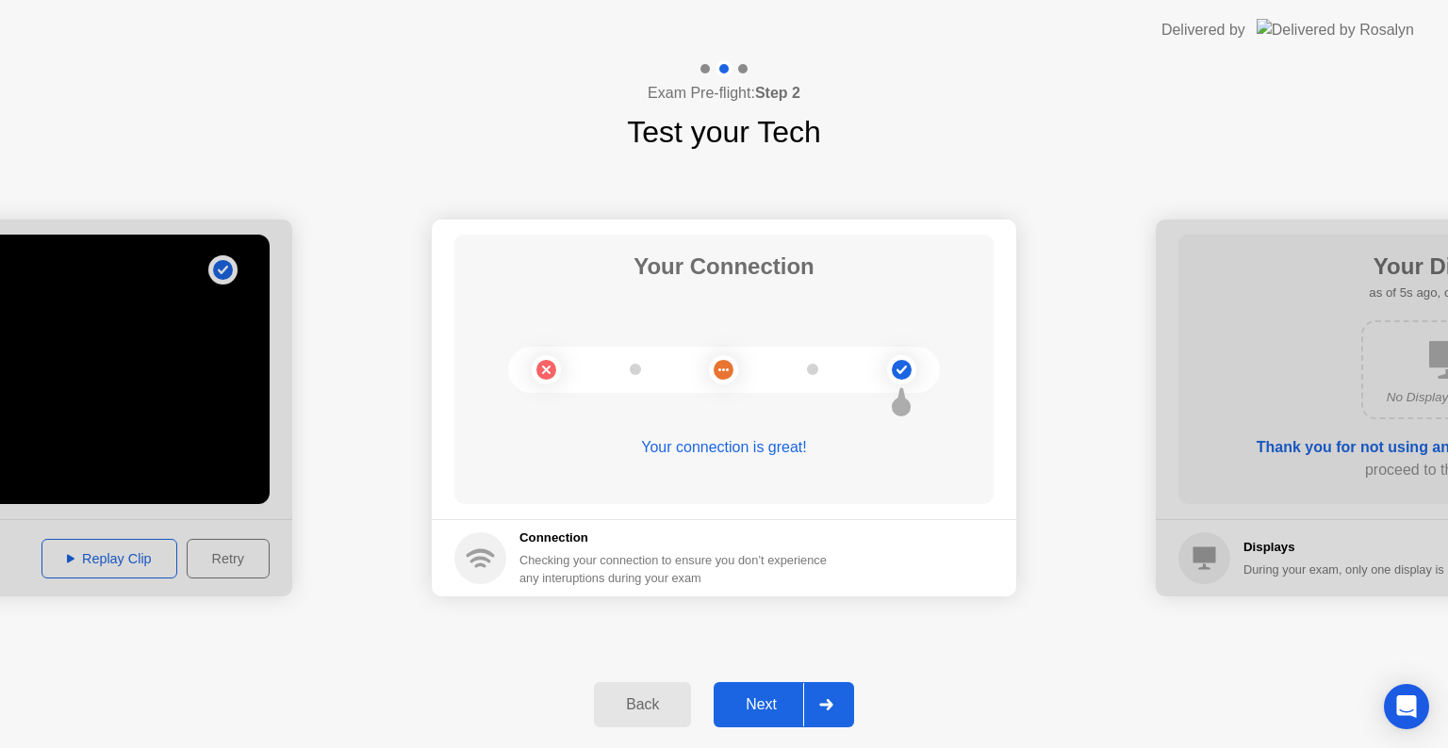
click at [779, 697] on div "Next" at bounding box center [761, 705] width 84 height 17
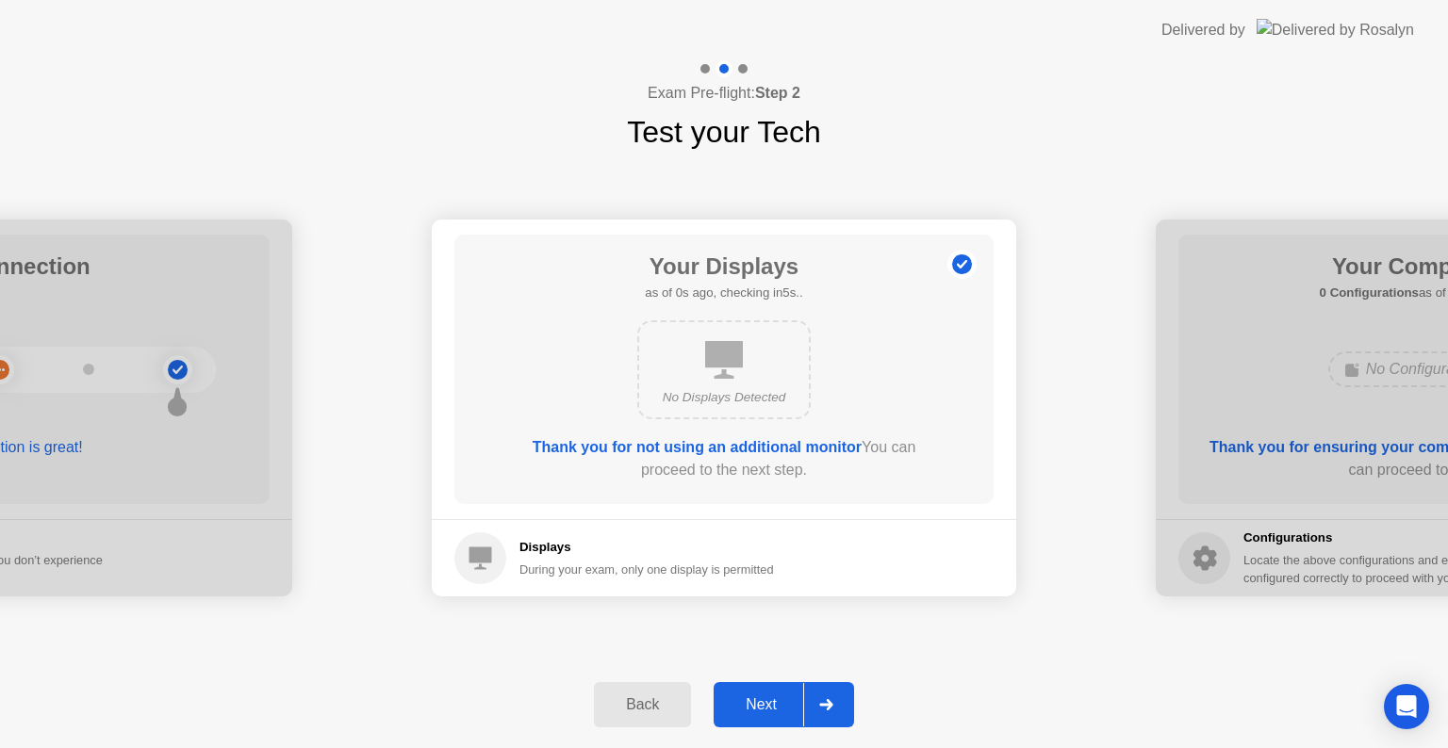
click at [814, 700] on div at bounding box center [825, 704] width 45 height 43
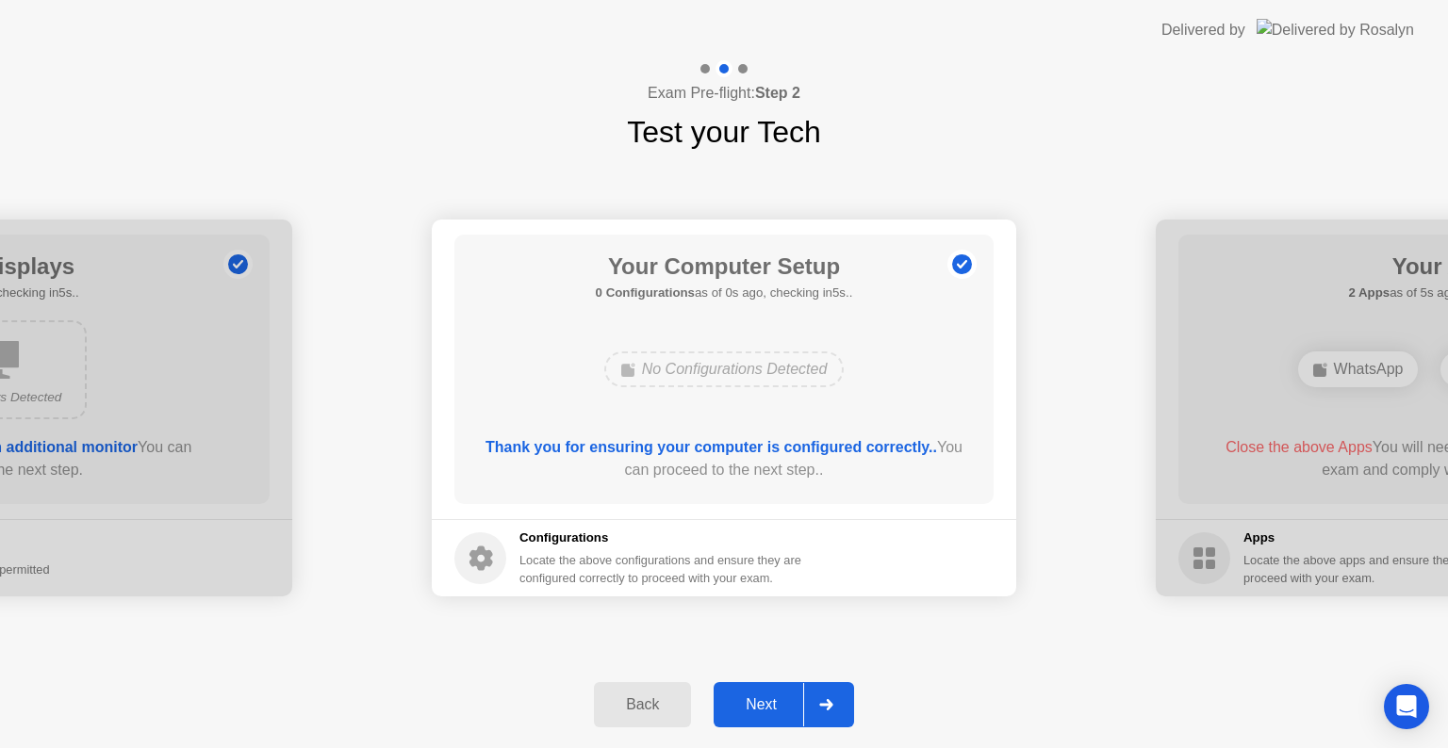
click at [817, 700] on div at bounding box center [825, 704] width 45 height 43
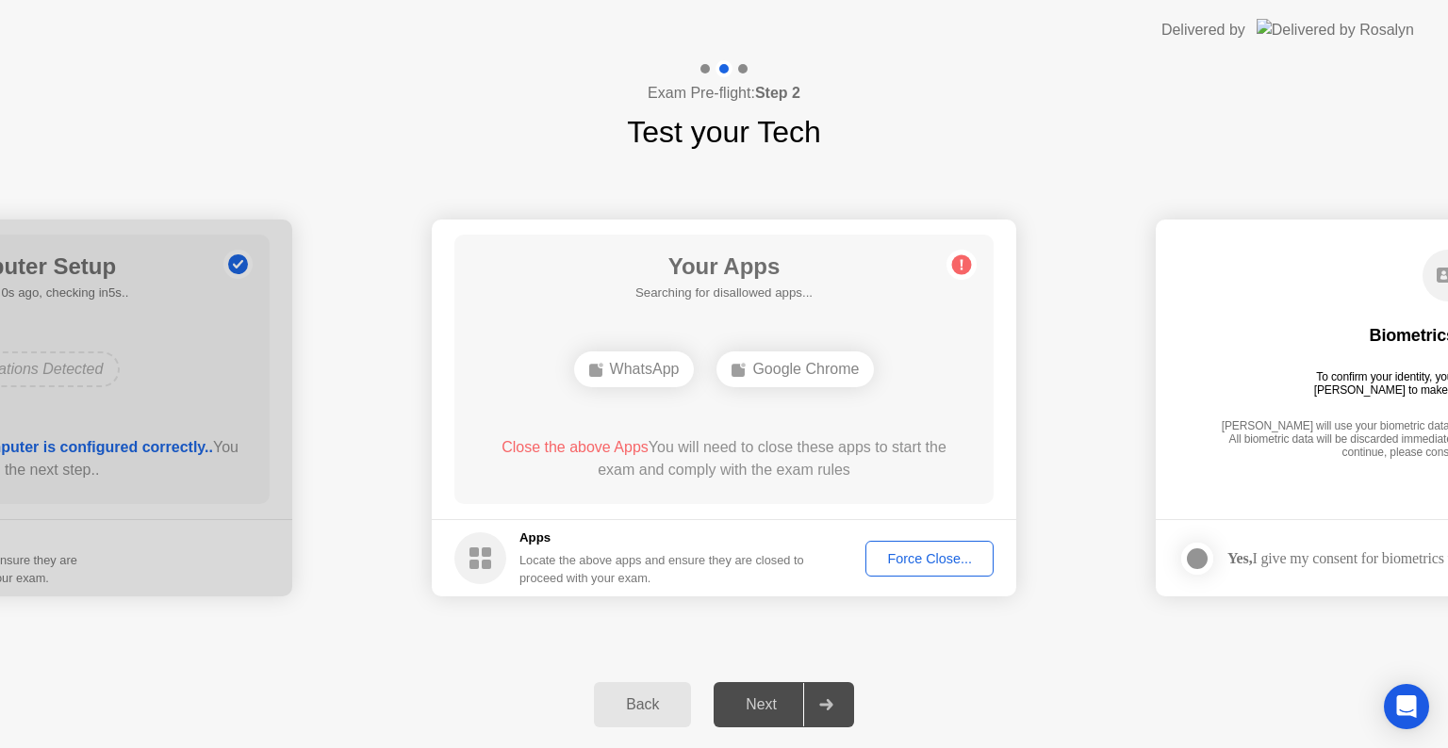
click at [933, 563] on div "Force Close..." at bounding box center [929, 558] width 115 height 15
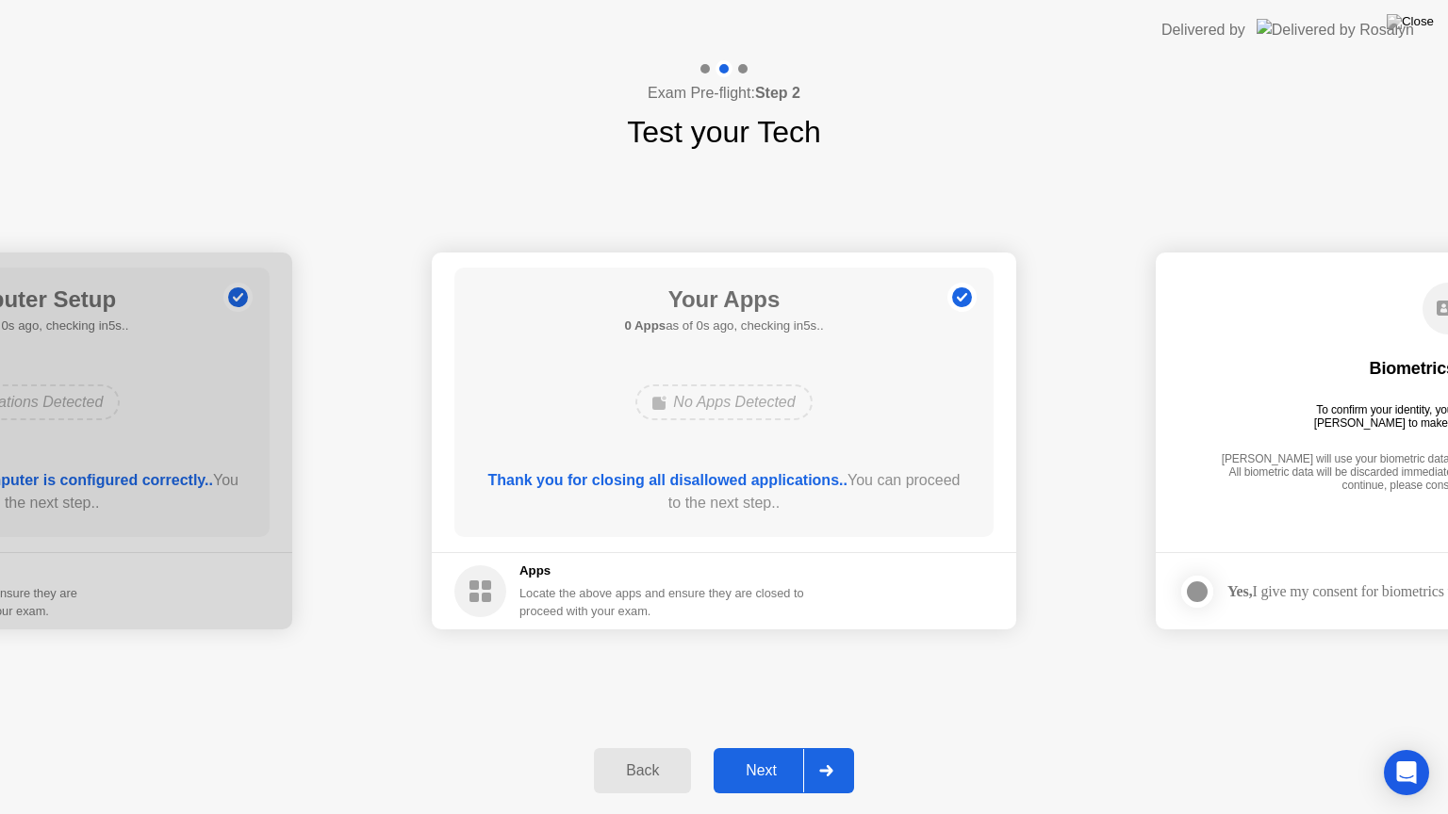
click at [799, 747] on button "Next" at bounding box center [783, 770] width 140 height 45
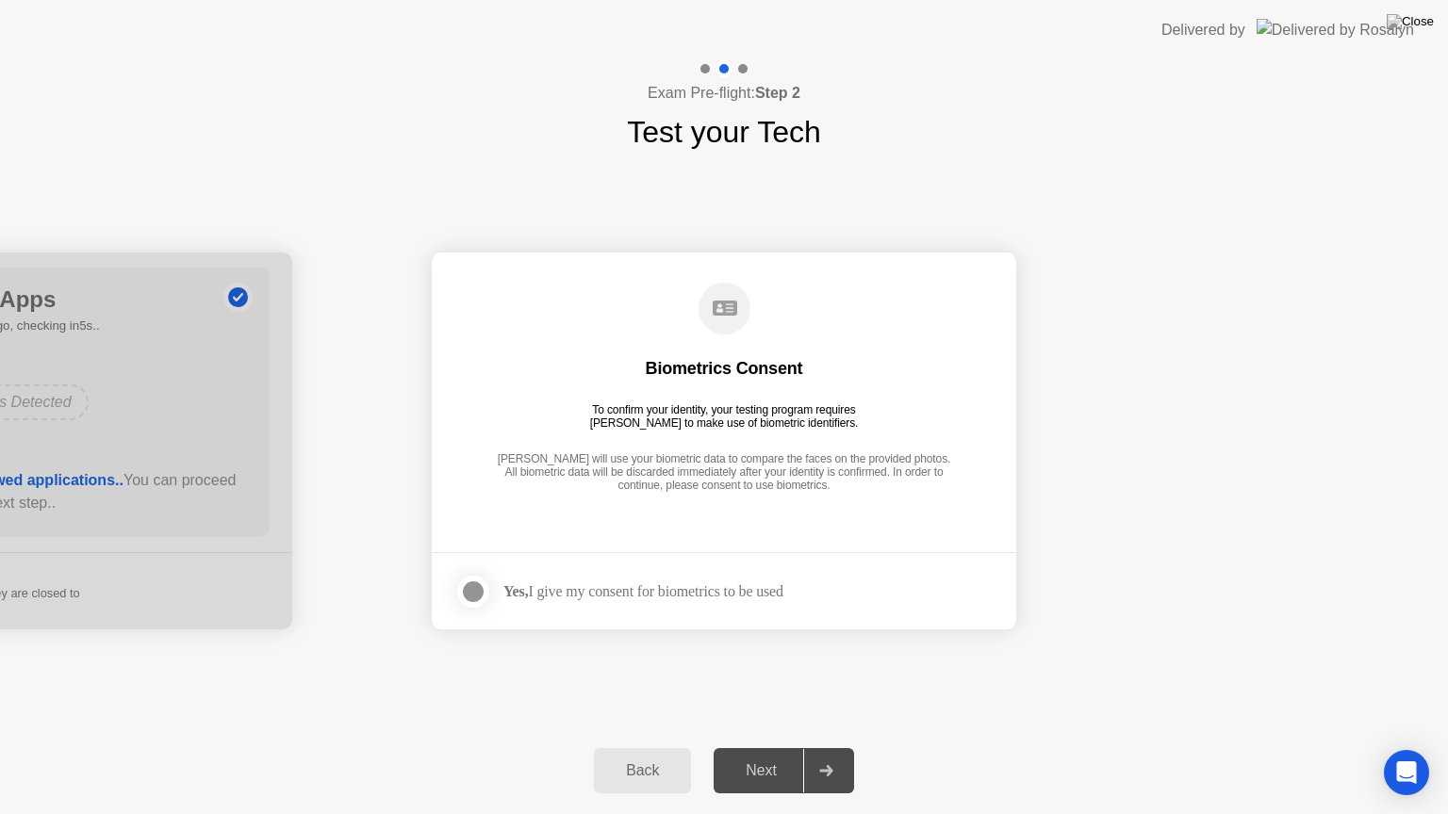
click at [473, 586] on div at bounding box center [473, 592] width 23 height 23
click at [833, 747] on div at bounding box center [825, 770] width 45 height 43
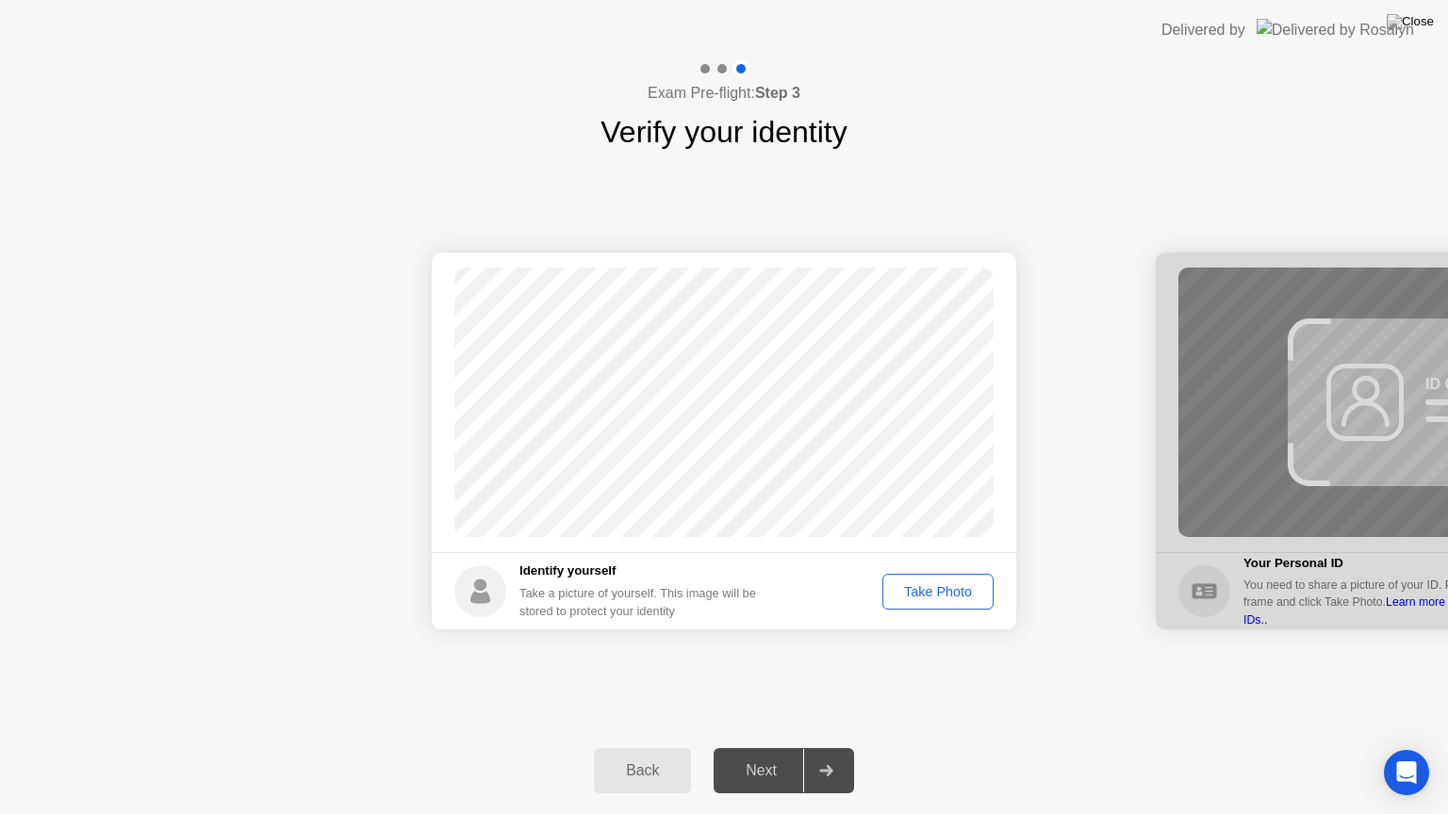
click at [970, 602] on button "Take Photo" at bounding box center [937, 592] width 111 height 36
click at [832, 747] on div at bounding box center [825, 770] width 45 height 43
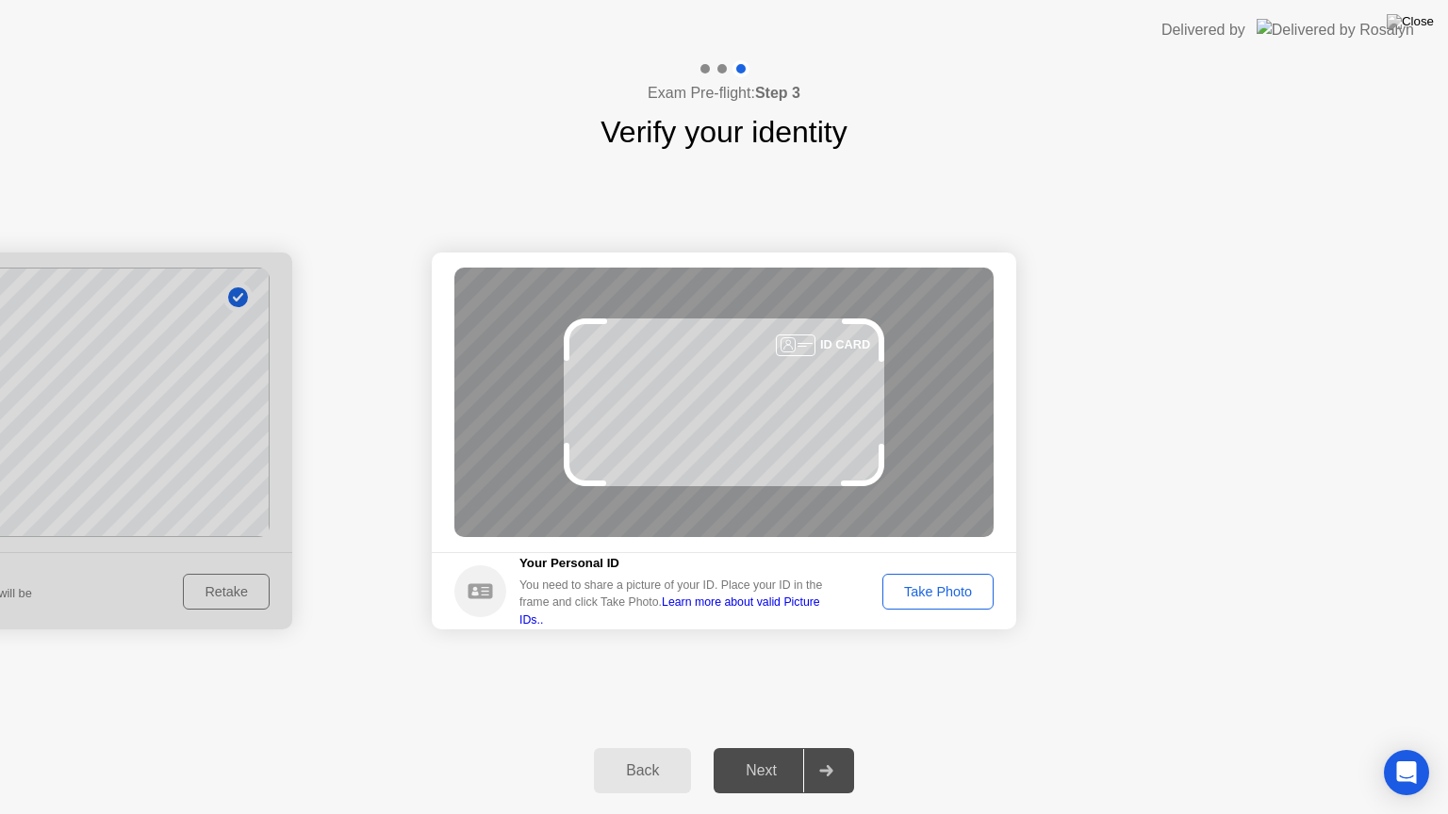
click at [940, 598] on div "Take Photo" at bounding box center [938, 591] width 98 height 15
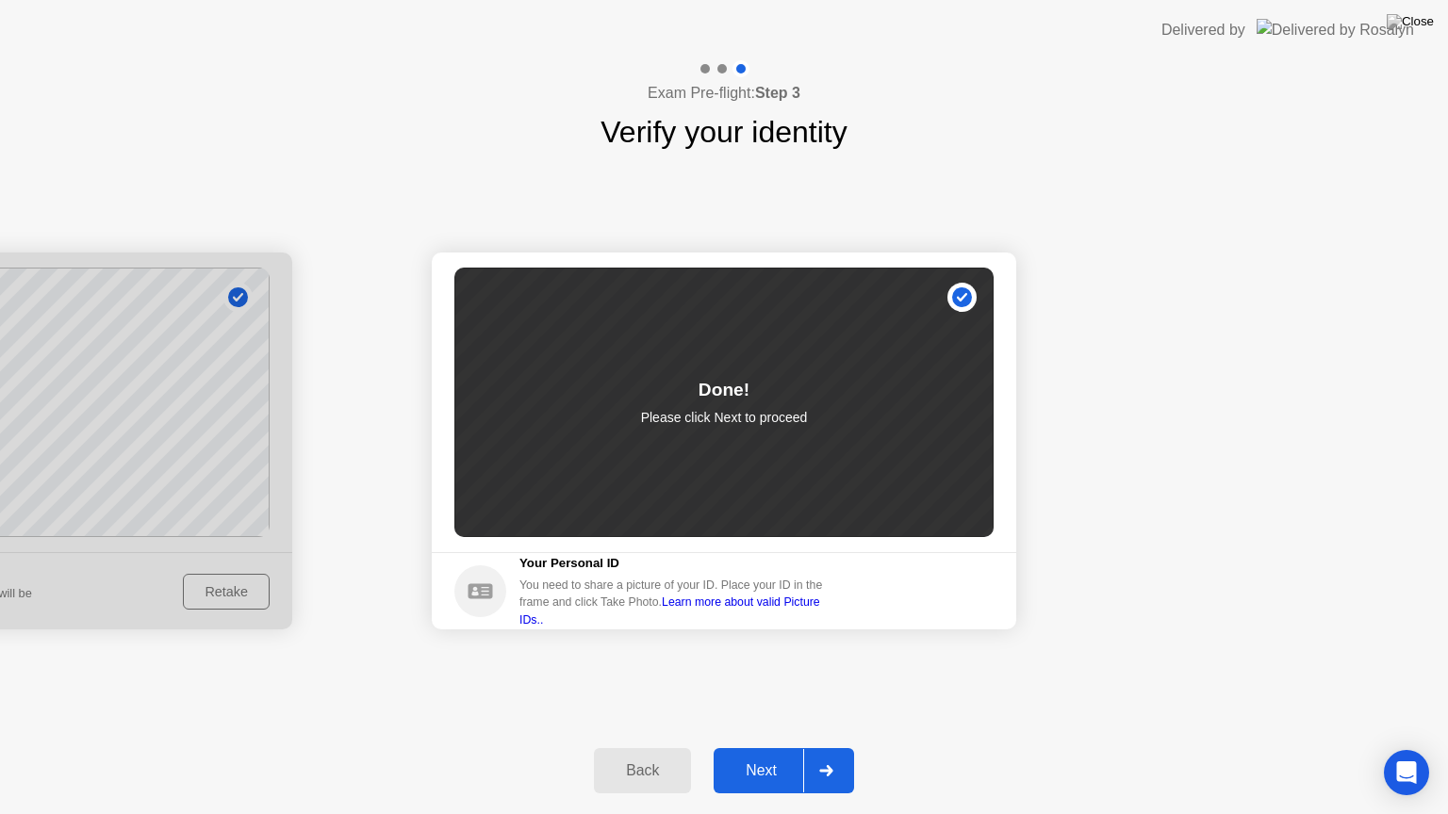
click at [769, 747] on div "Next" at bounding box center [761, 770] width 84 height 17
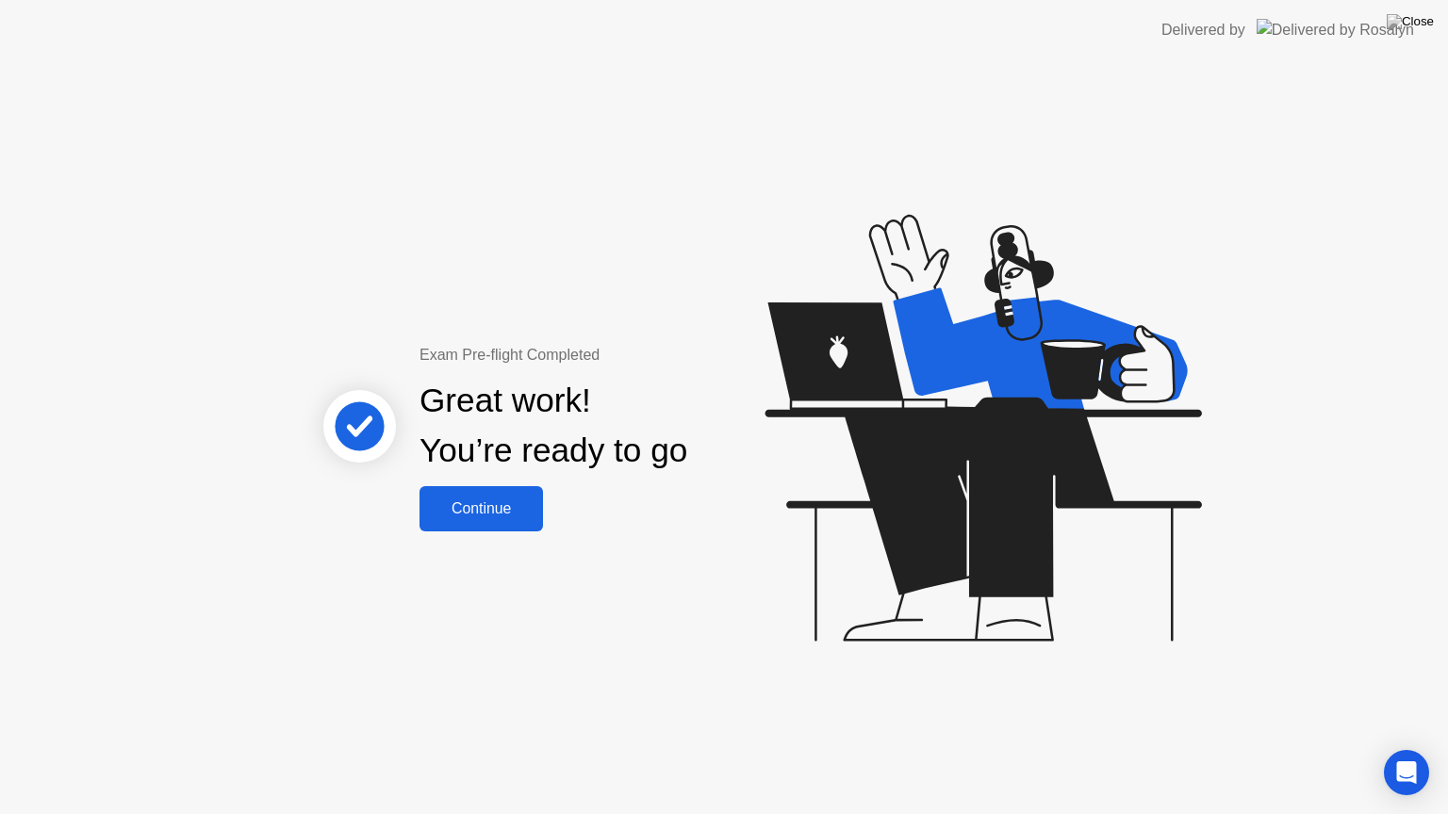
click at [516, 526] on button "Continue" at bounding box center [480, 508] width 123 height 45
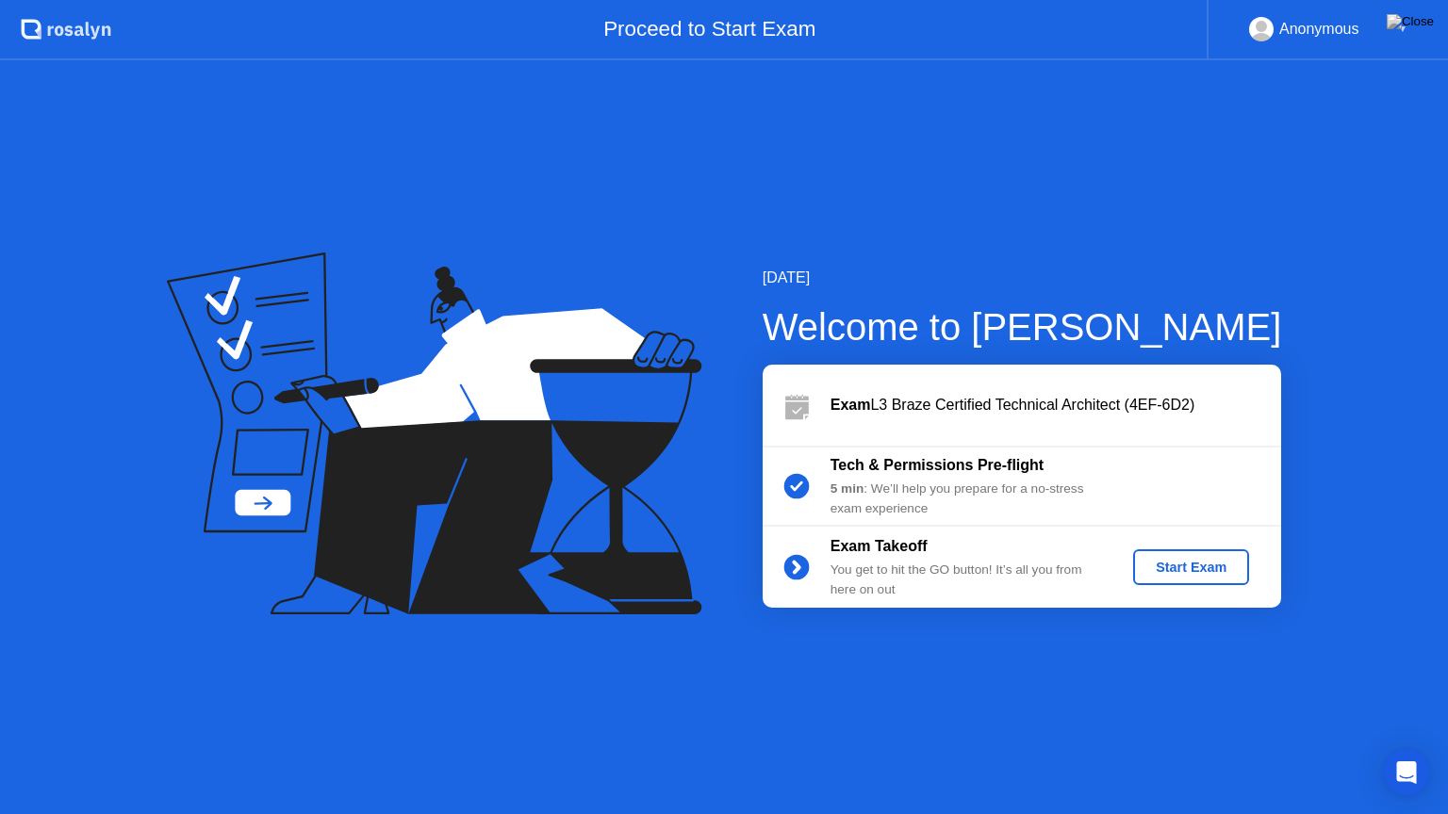
click at [1231, 570] on div "Start Exam" at bounding box center [1190, 567] width 101 height 15
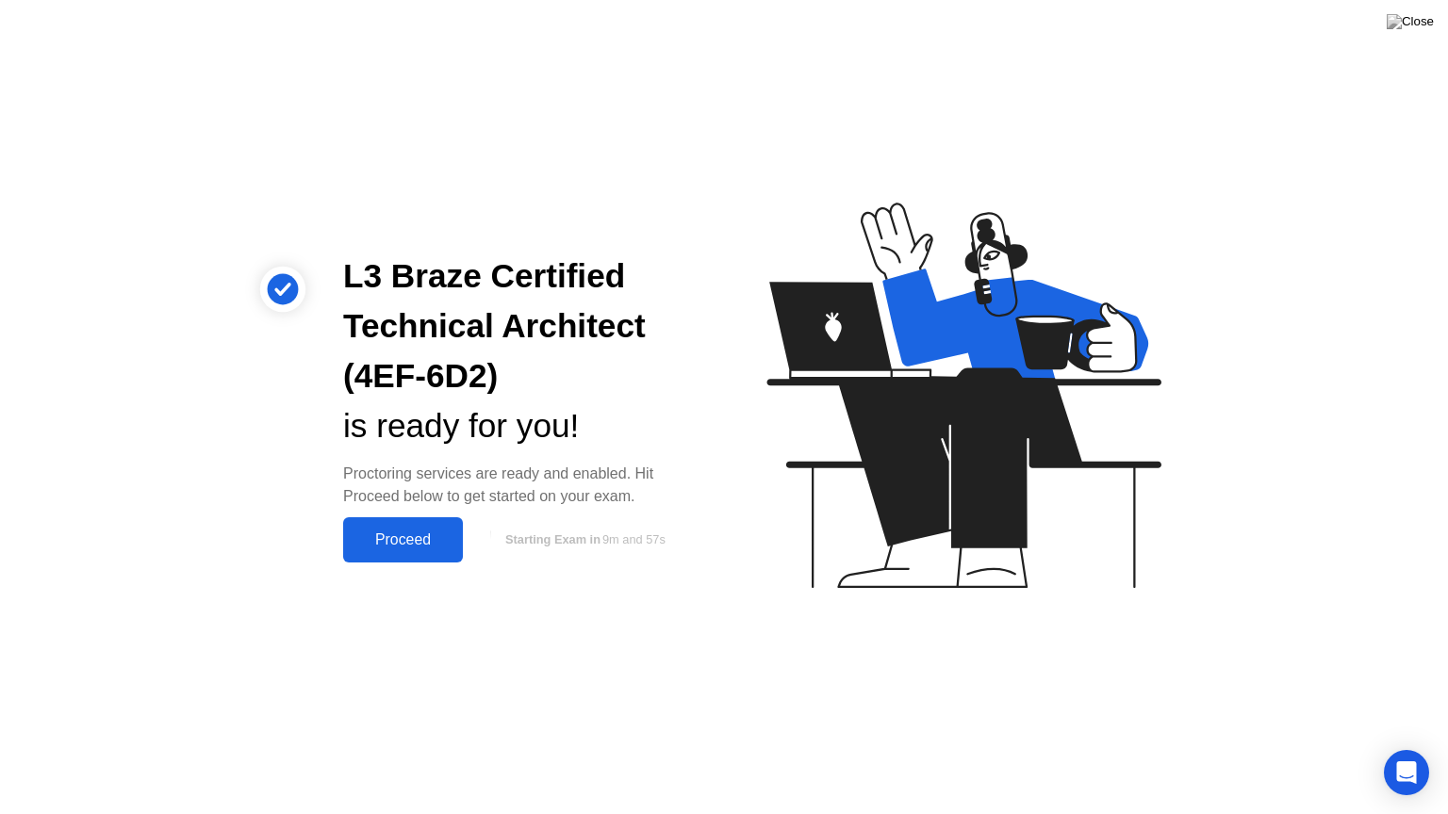
click at [405, 555] on button "Proceed" at bounding box center [403, 539] width 120 height 45
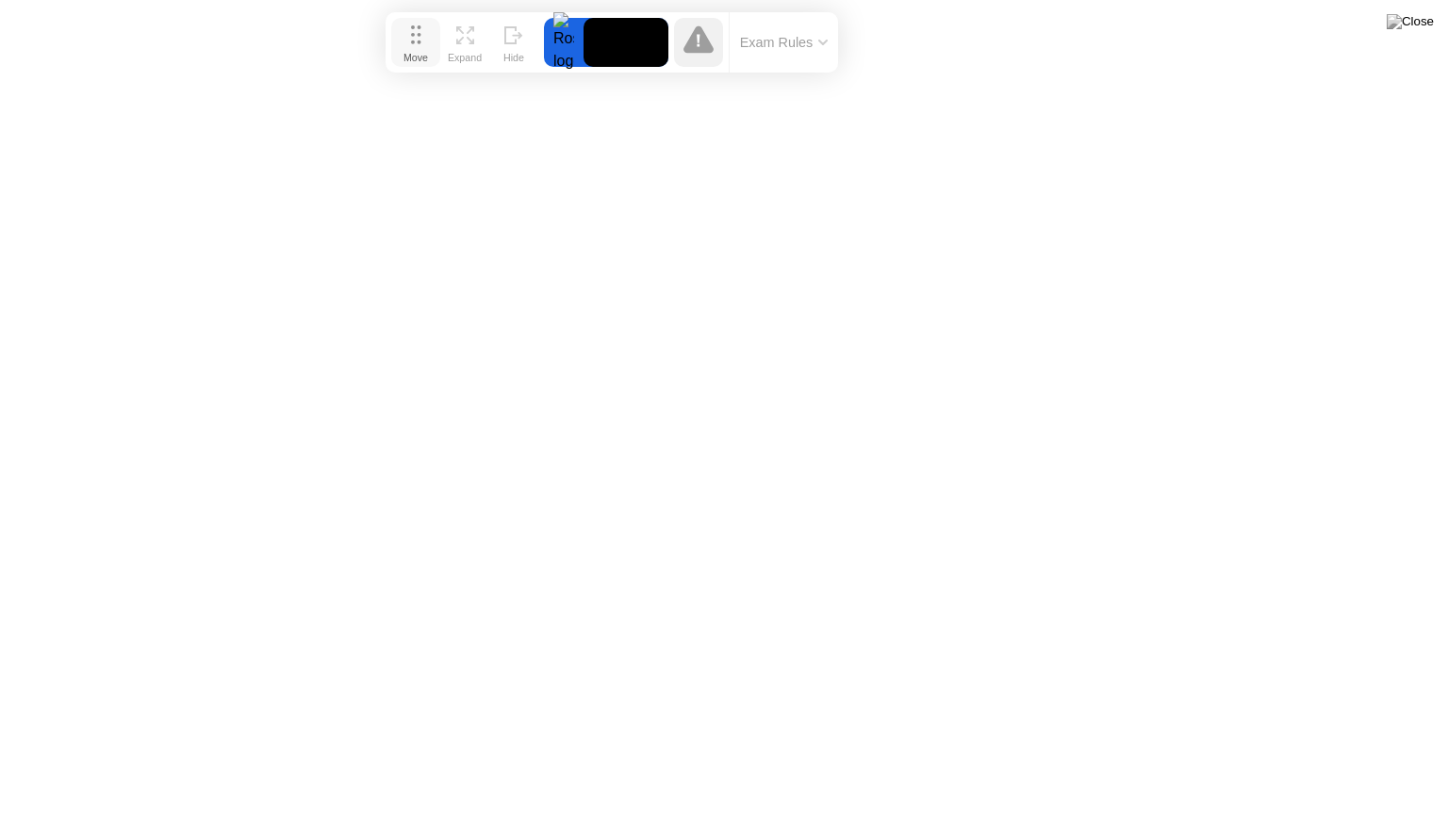
drag, startPoint x: 519, startPoint y: 780, endPoint x: 407, endPoint y: 39, distance: 750.2
click at [409, 39] on button "Move" at bounding box center [415, 42] width 49 height 49
